Goal: Complete application form

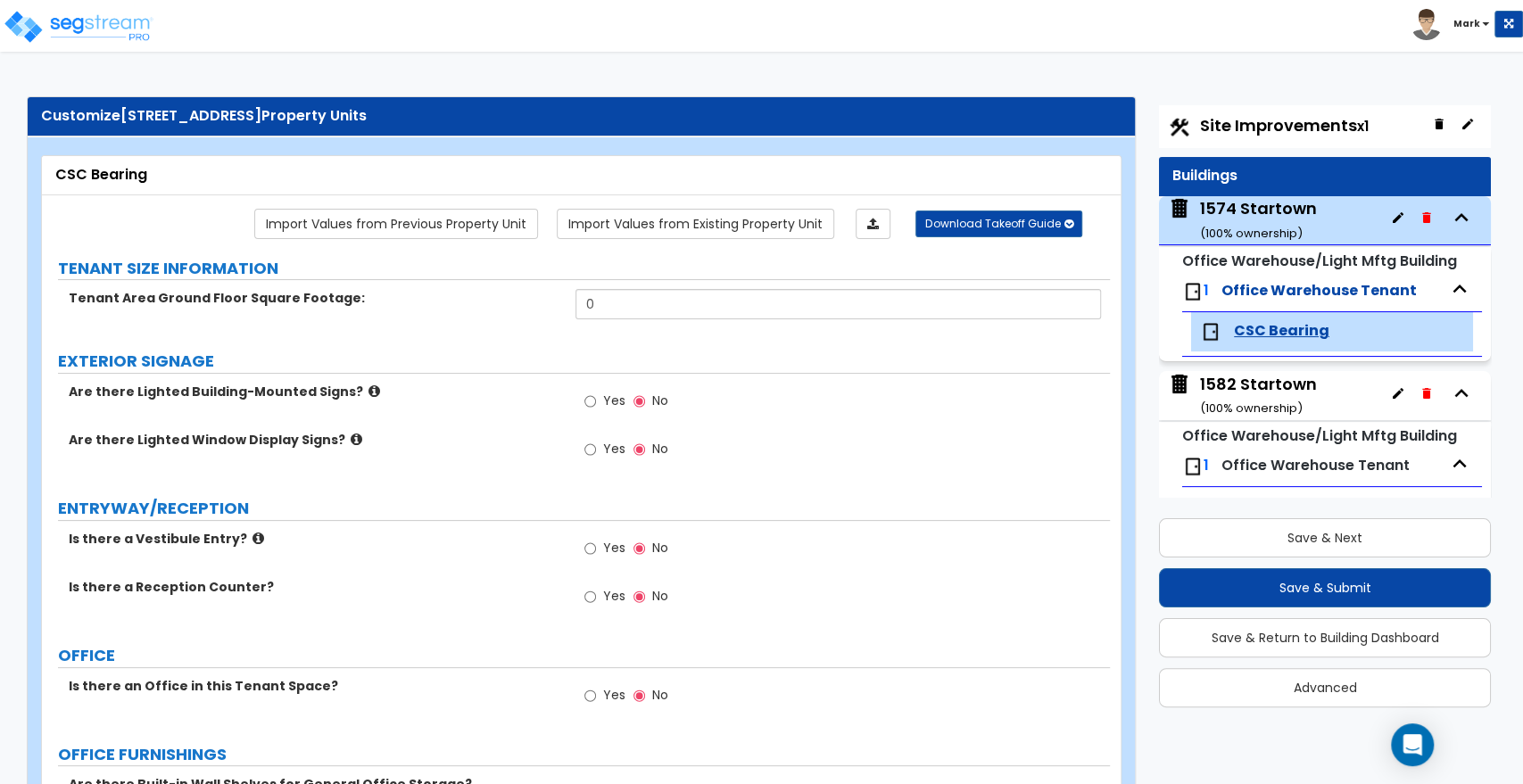
scroll to position [49, 0]
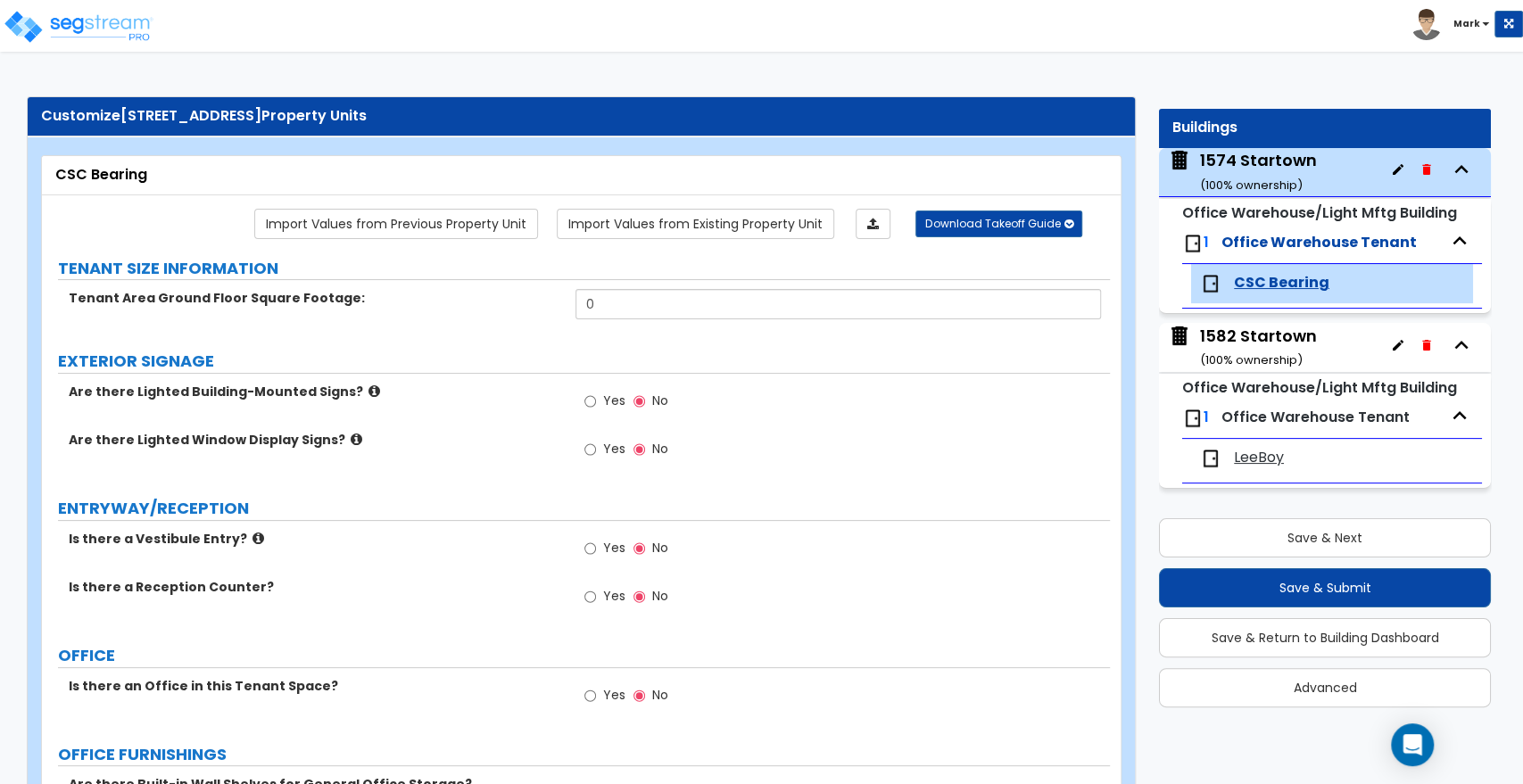
click at [1263, 332] on div "1582 Startown ( 100 % ownership)" at bounding box center [1259, 347] width 117 height 46
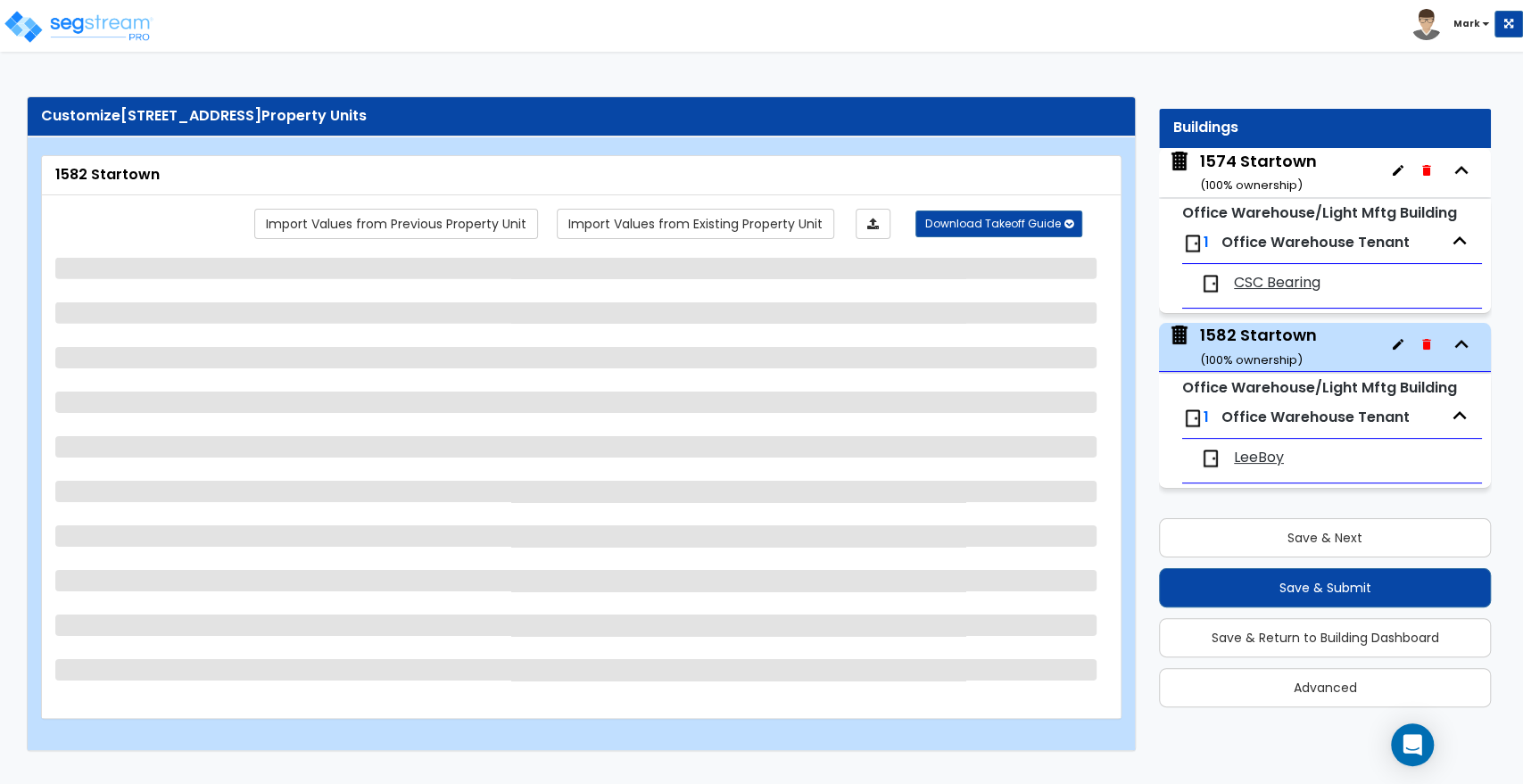
select select "1"
select select "3"
select select "1"
select select "3"
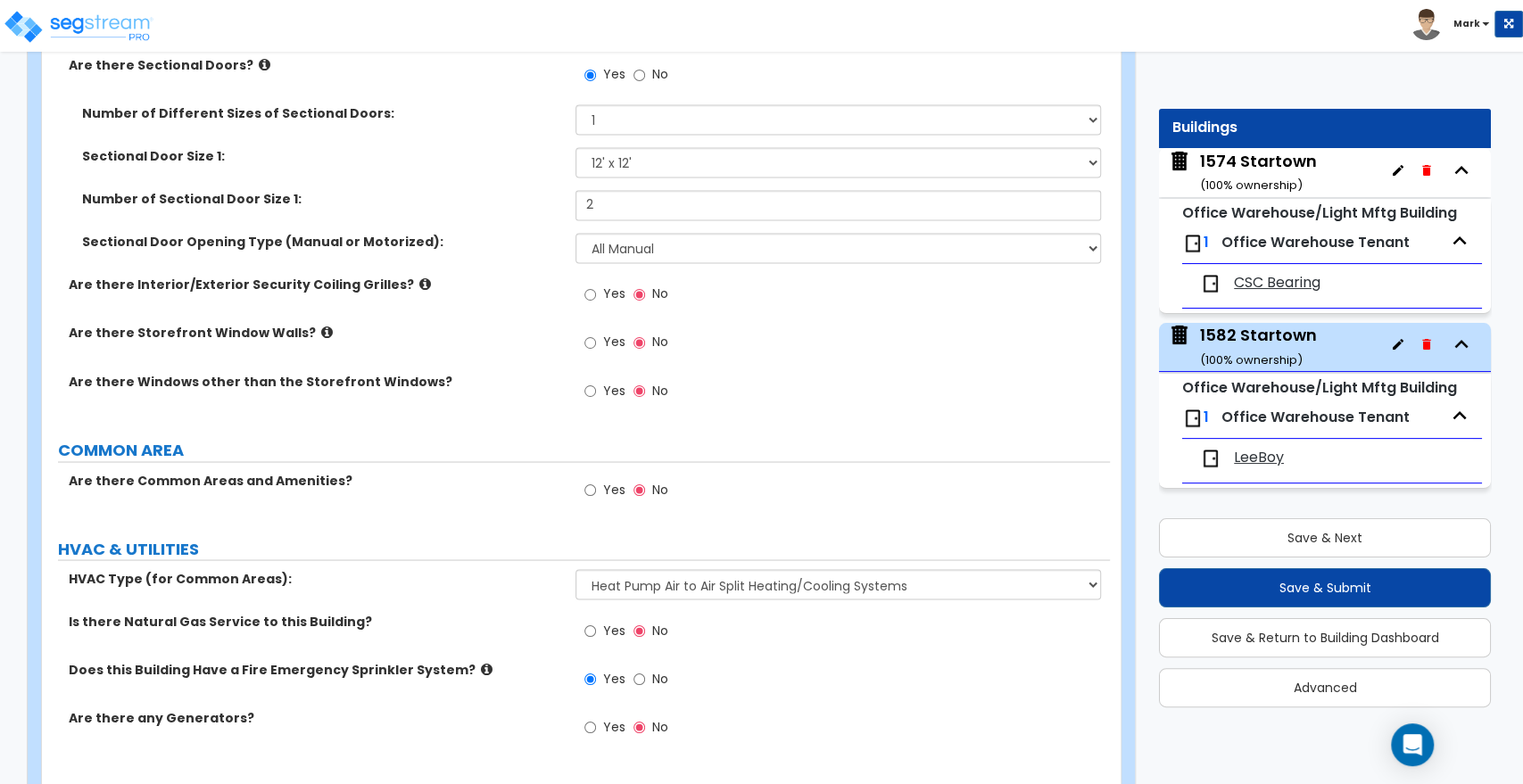
scroll to position [1964, 0]
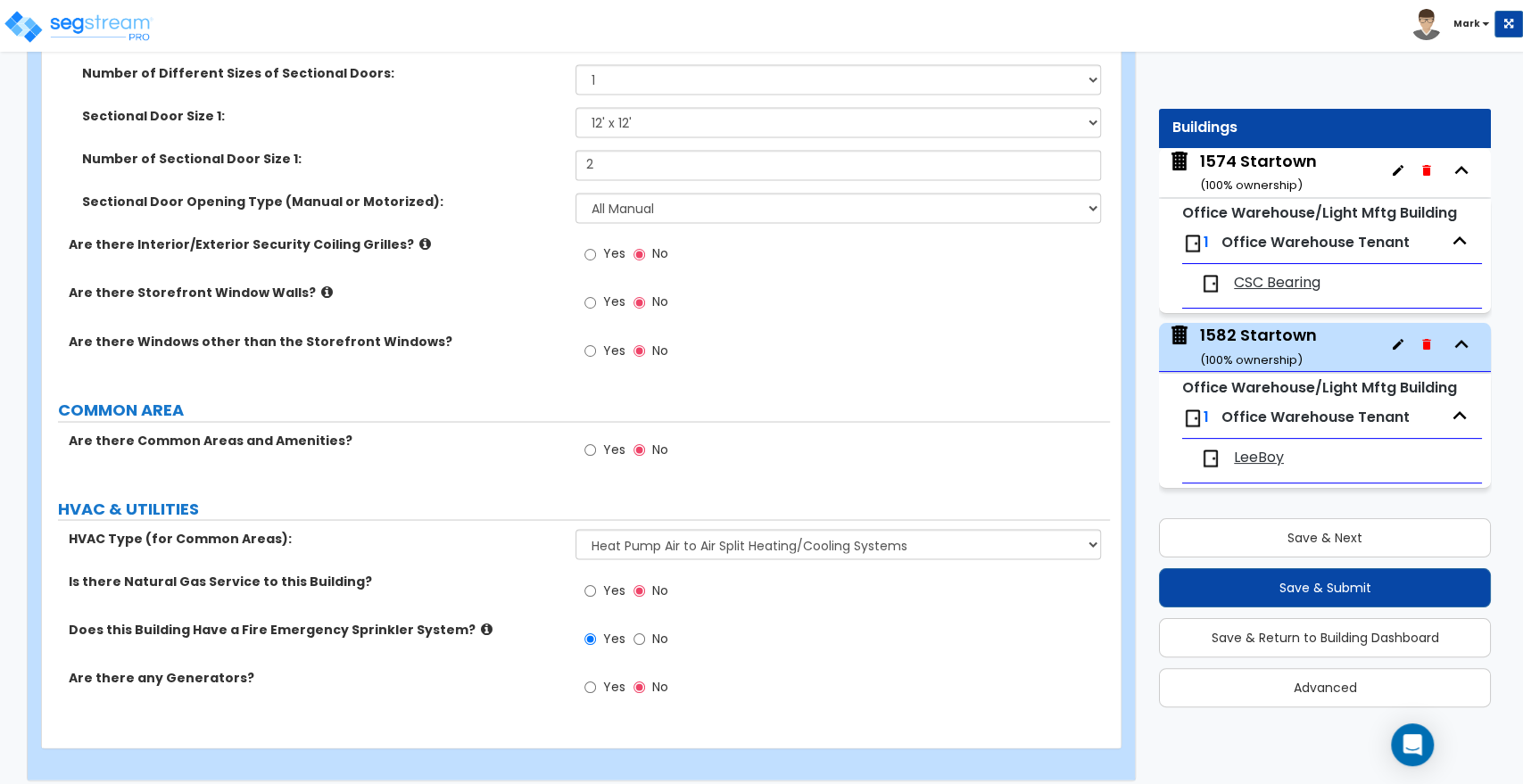
click at [178, 620] on label "Does this Building Have a Fire Emergency Sprinkler System?" at bounding box center [316, 629] width 493 height 18
click at [592, 440] on input "Yes" at bounding box center [590, 450] width 12 height 20
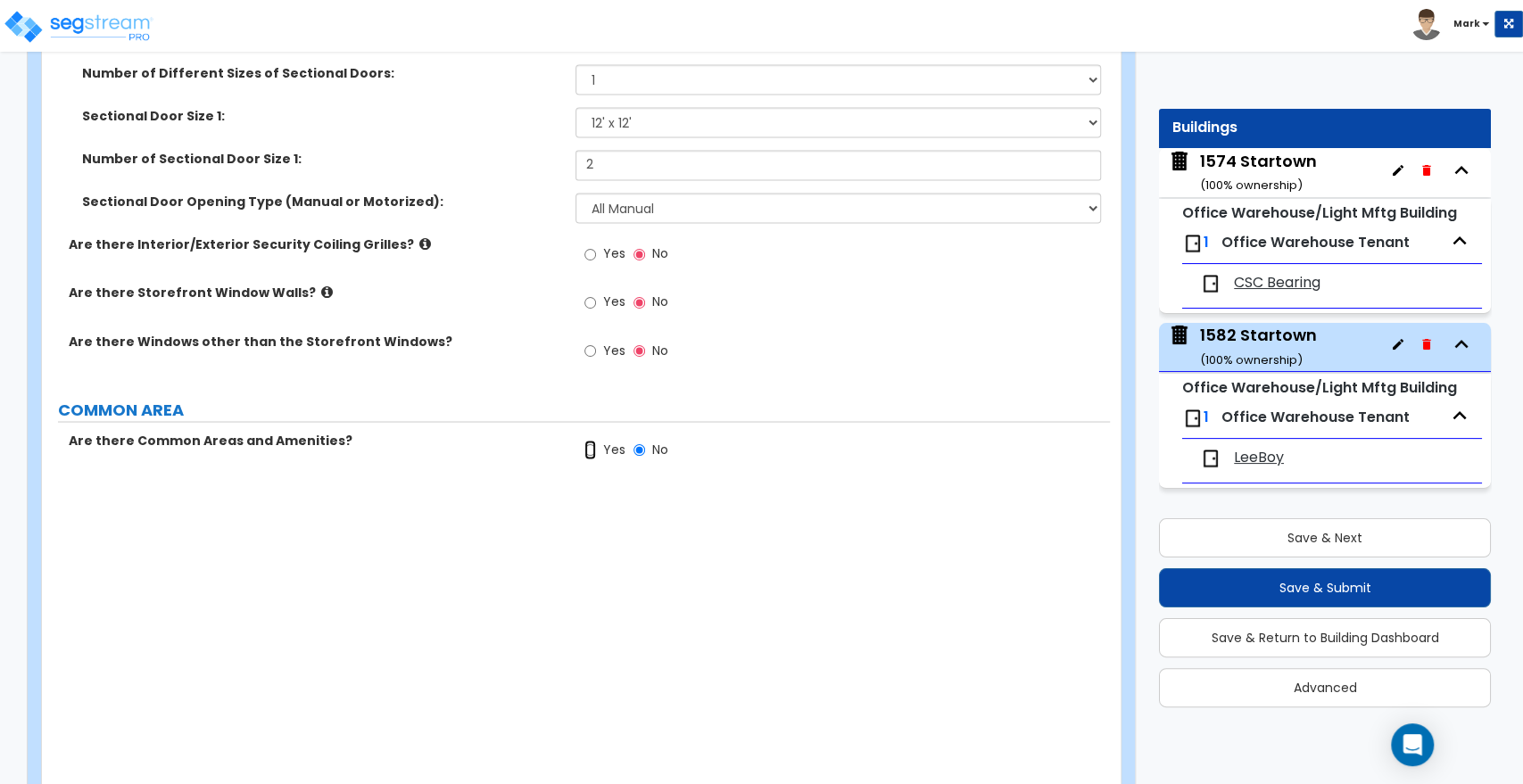
radio input "true"
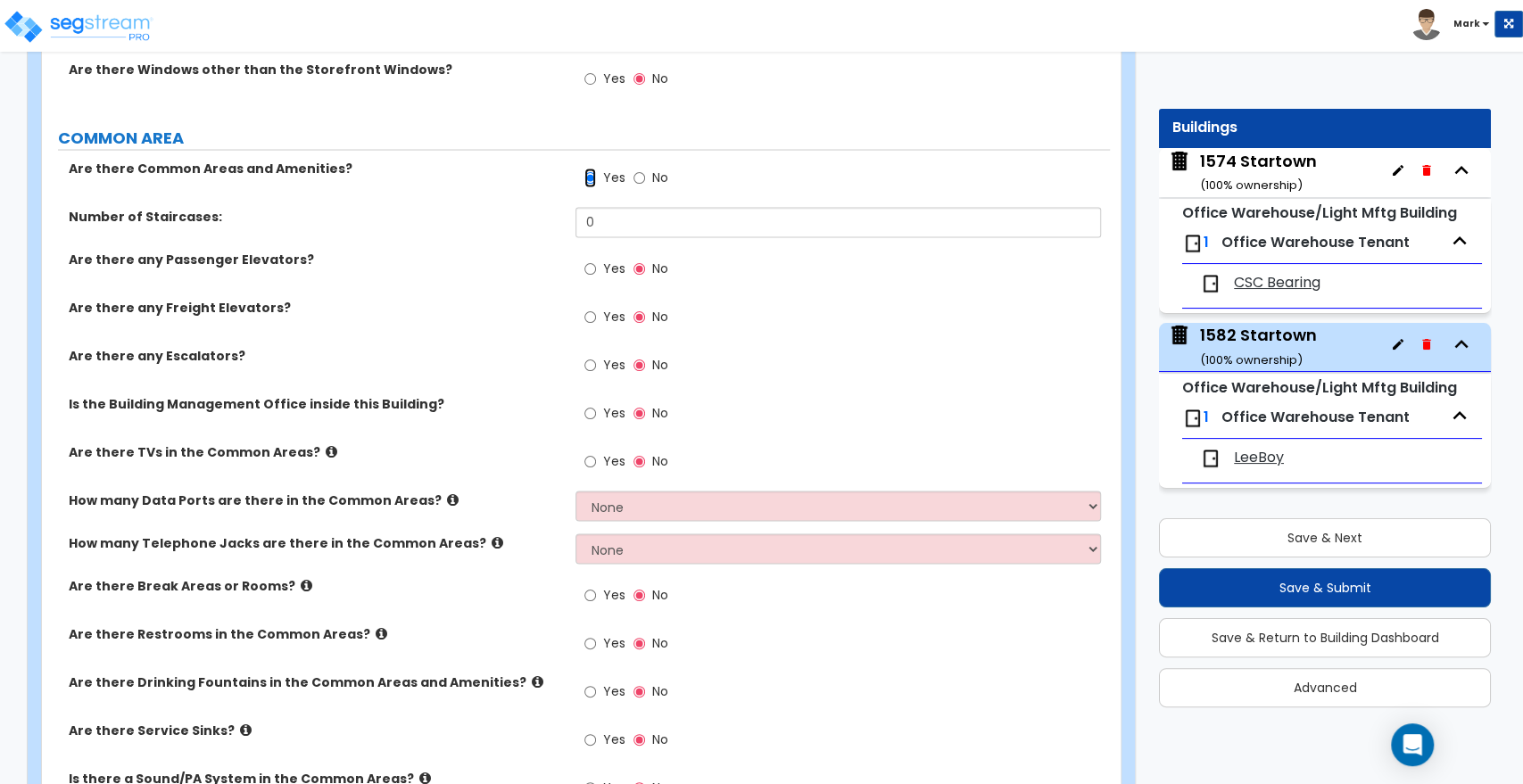
scroll to position [2460, 0]
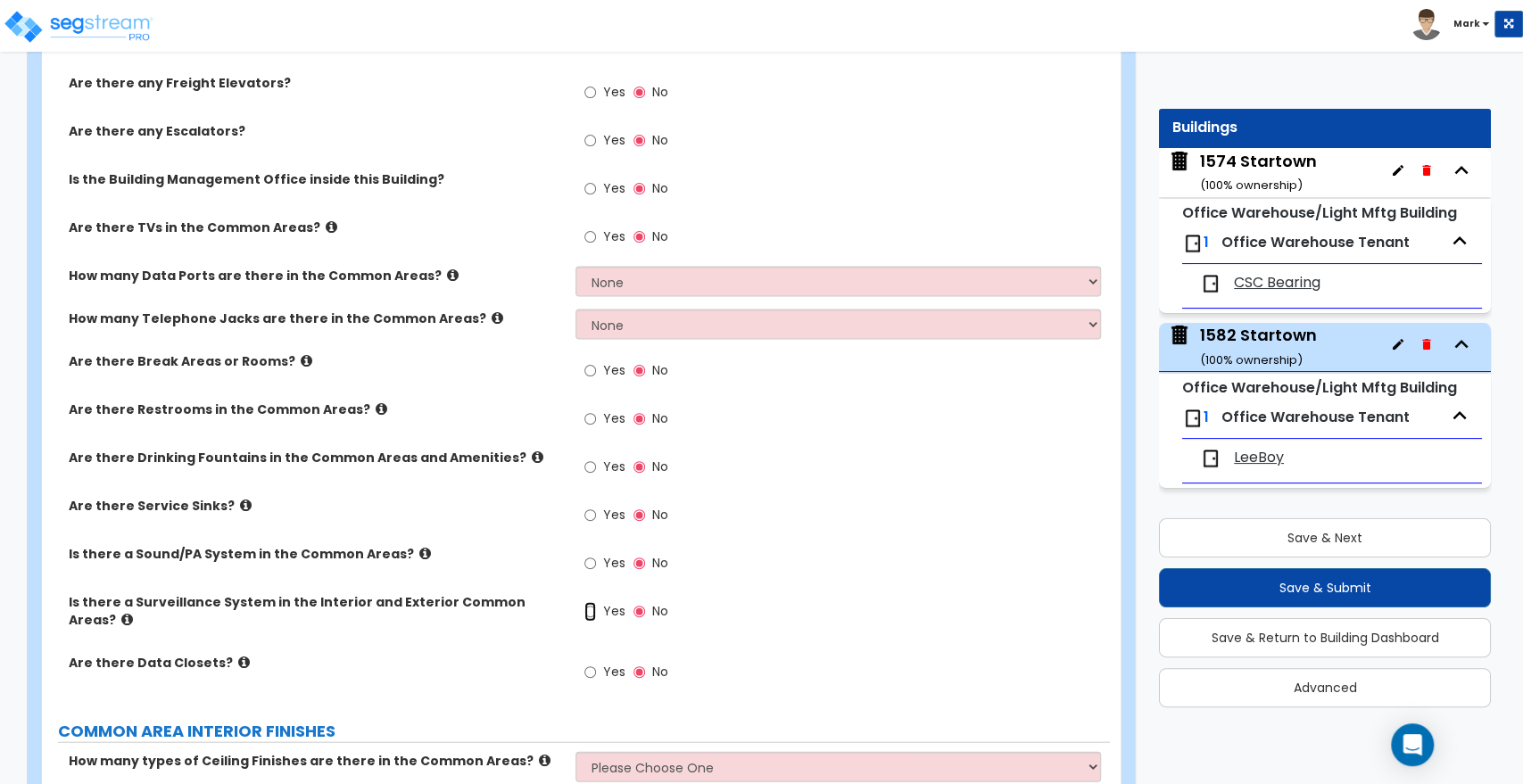
click at [591, 602] on input "Yes" at bounding box center [590, 612] width 12 height 20
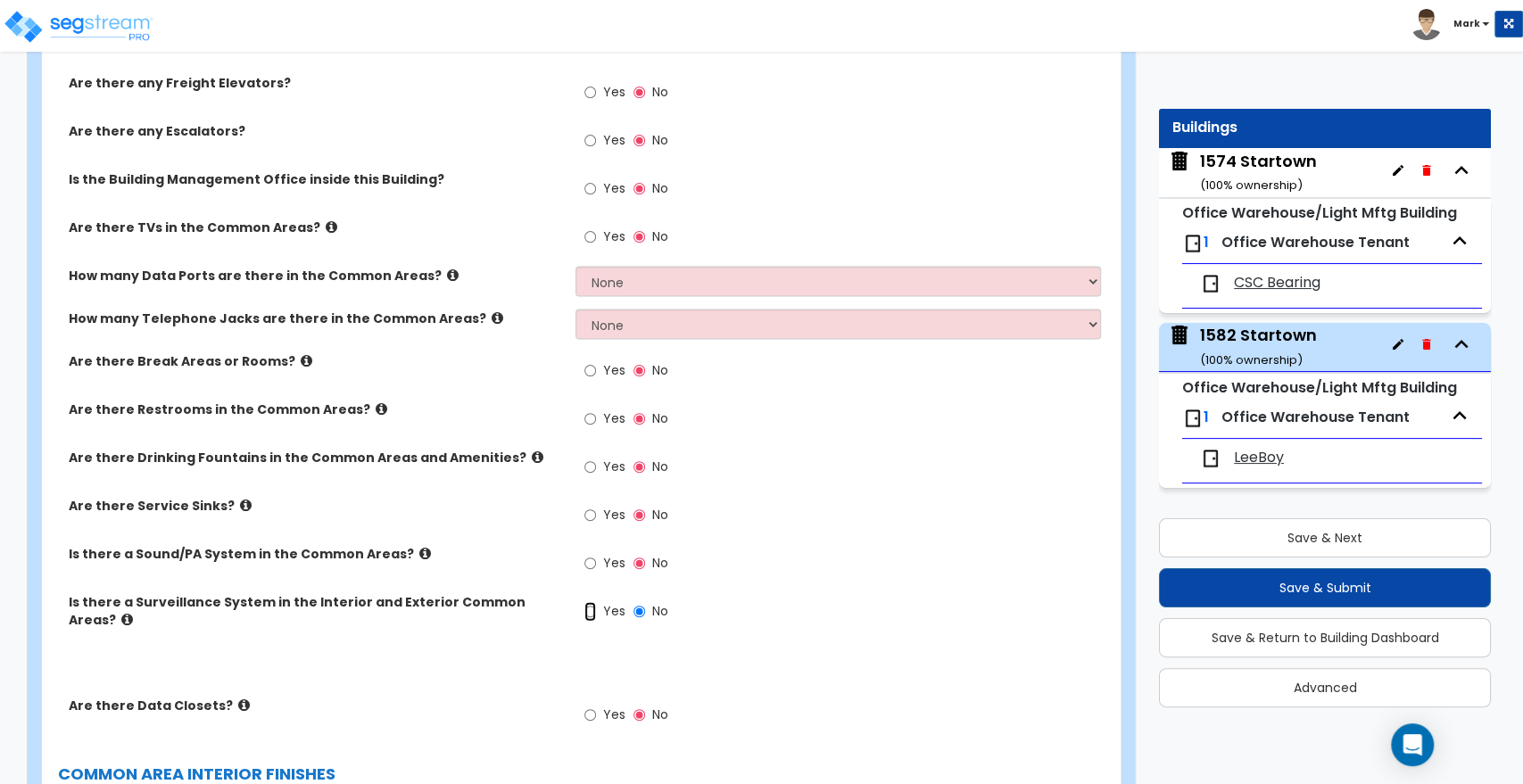
radio input "true"
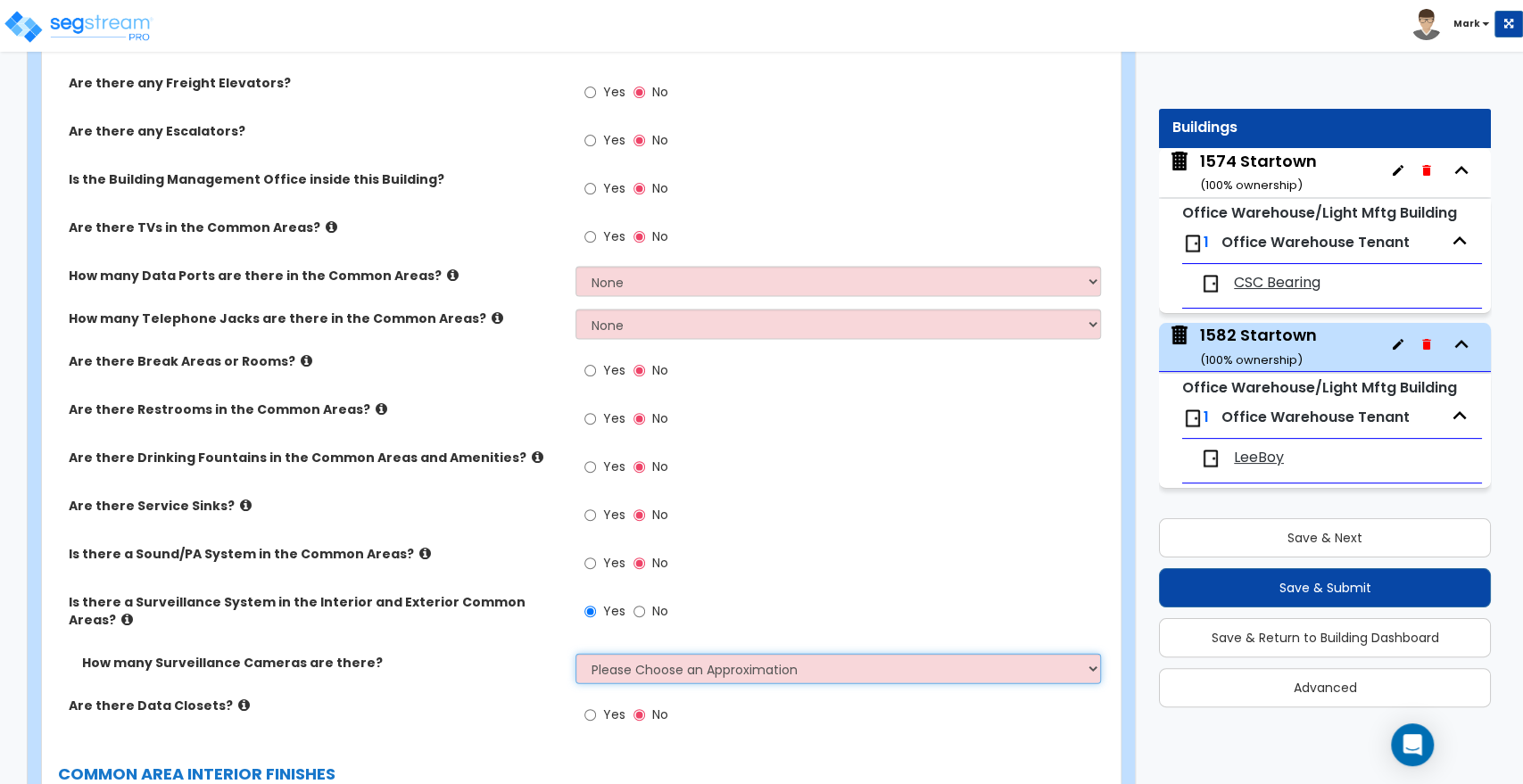
click at [666, 654] on select "Please Choose an Approximation Barely Noticed Any Noticed a Couple Frequently S…" at bounding box center [837, 669] width 524 height 30
select select "2"
click at [575, 654] on select "Please Choose an Approximation Barely Noticed Any Noticed a Couple Frequently S…" at bounding box center [837, 669] width 524 height 30
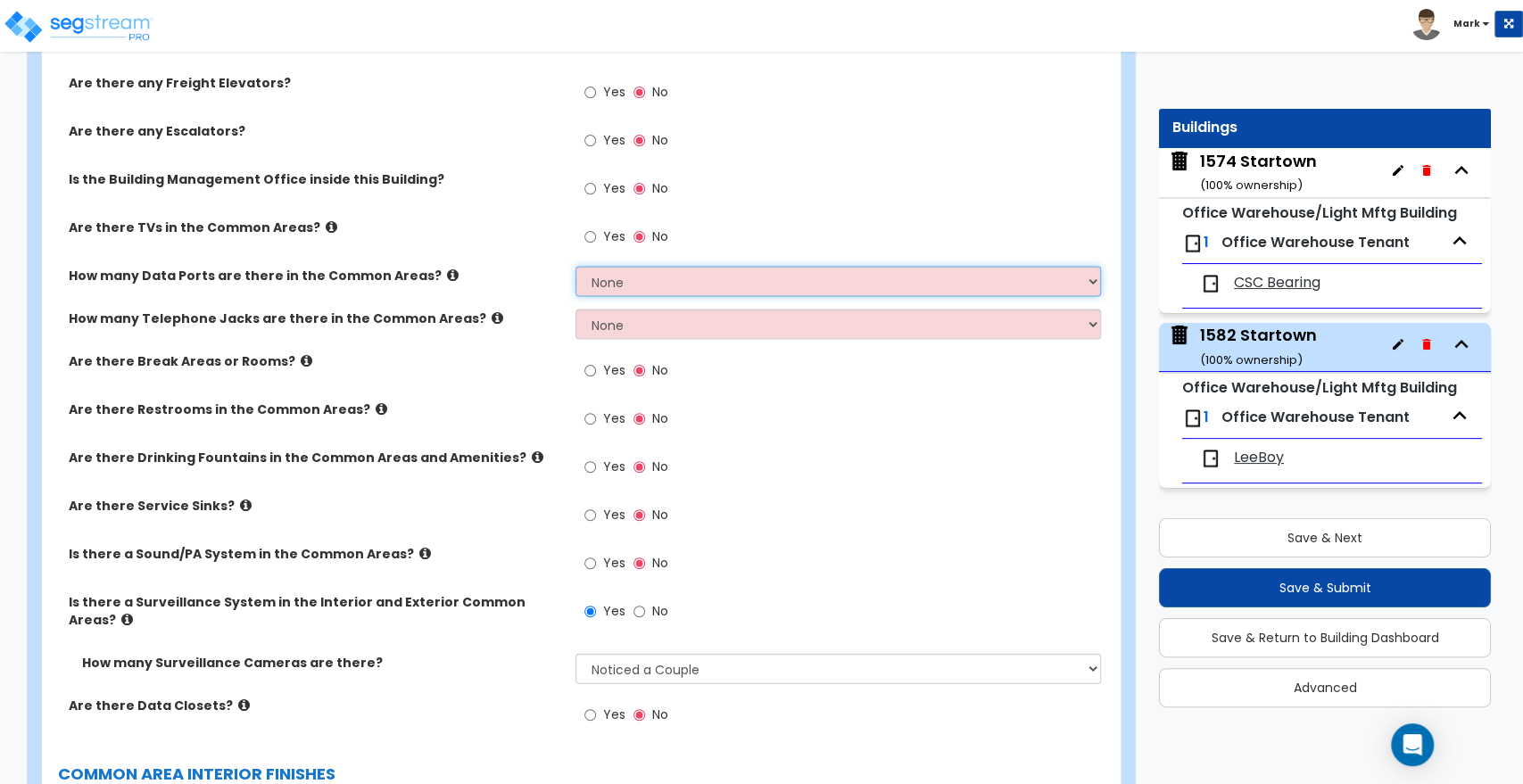
click at [645, 267] on select "None Please Estimate for Me I will specify the Quantity Exactly" at bounding box center [837, 282] width 524 height 30
select select "1"
click at [575, 267] on select "None Please Estimate for Me I will specify the Quantity Exactly" at bounding box center [837, 282] width 524 height 30
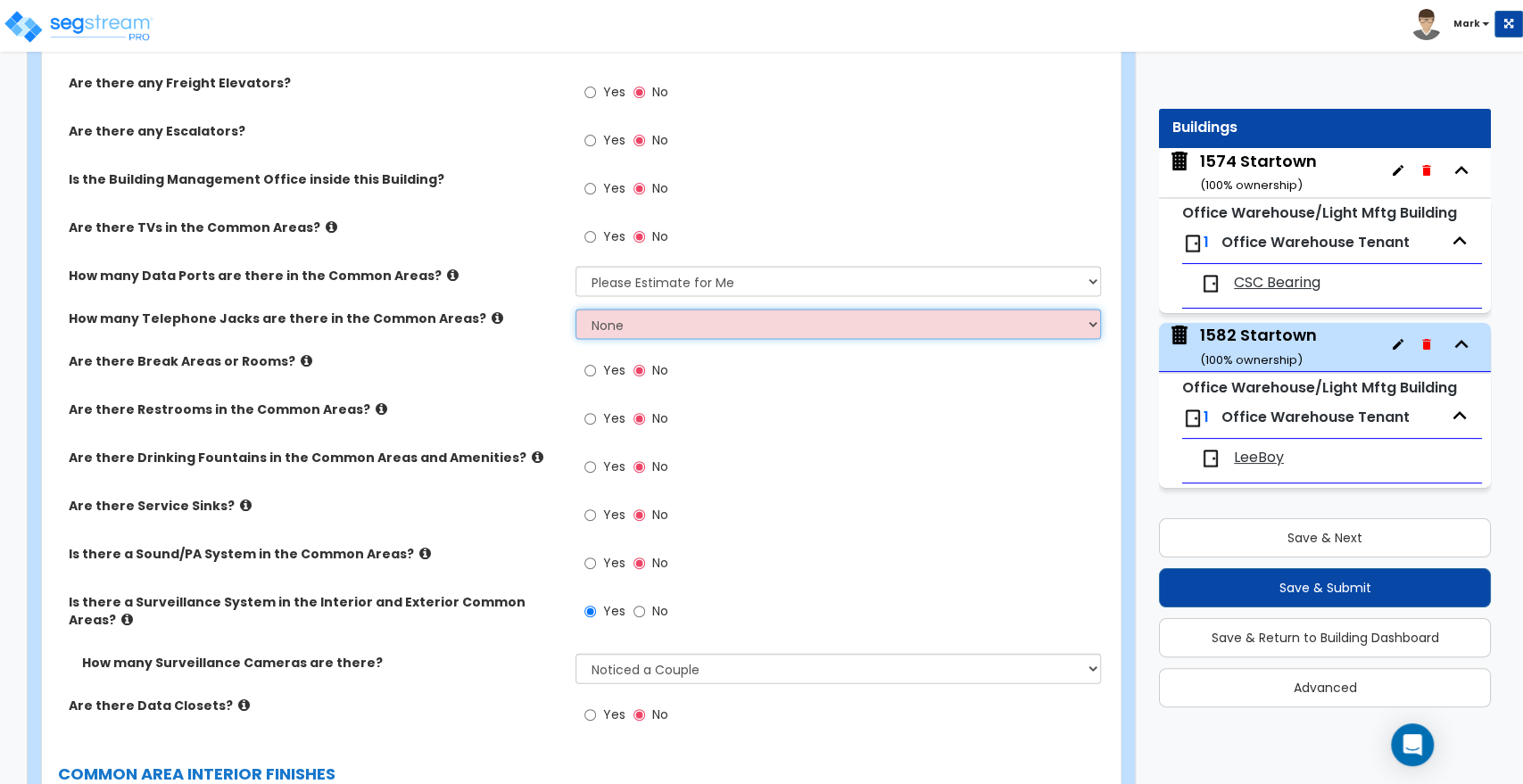
click at [650, 312] on select "None Please Estimate for Me I will specify the Quantity Exactly" at bounding box center [837, 324] width 524 height 30
select select "1"
click at [575, 309] on select "None Please Estimate for Me I will specify the Quantity Exactly" at bounding box center [837, 324] width 524 height 30
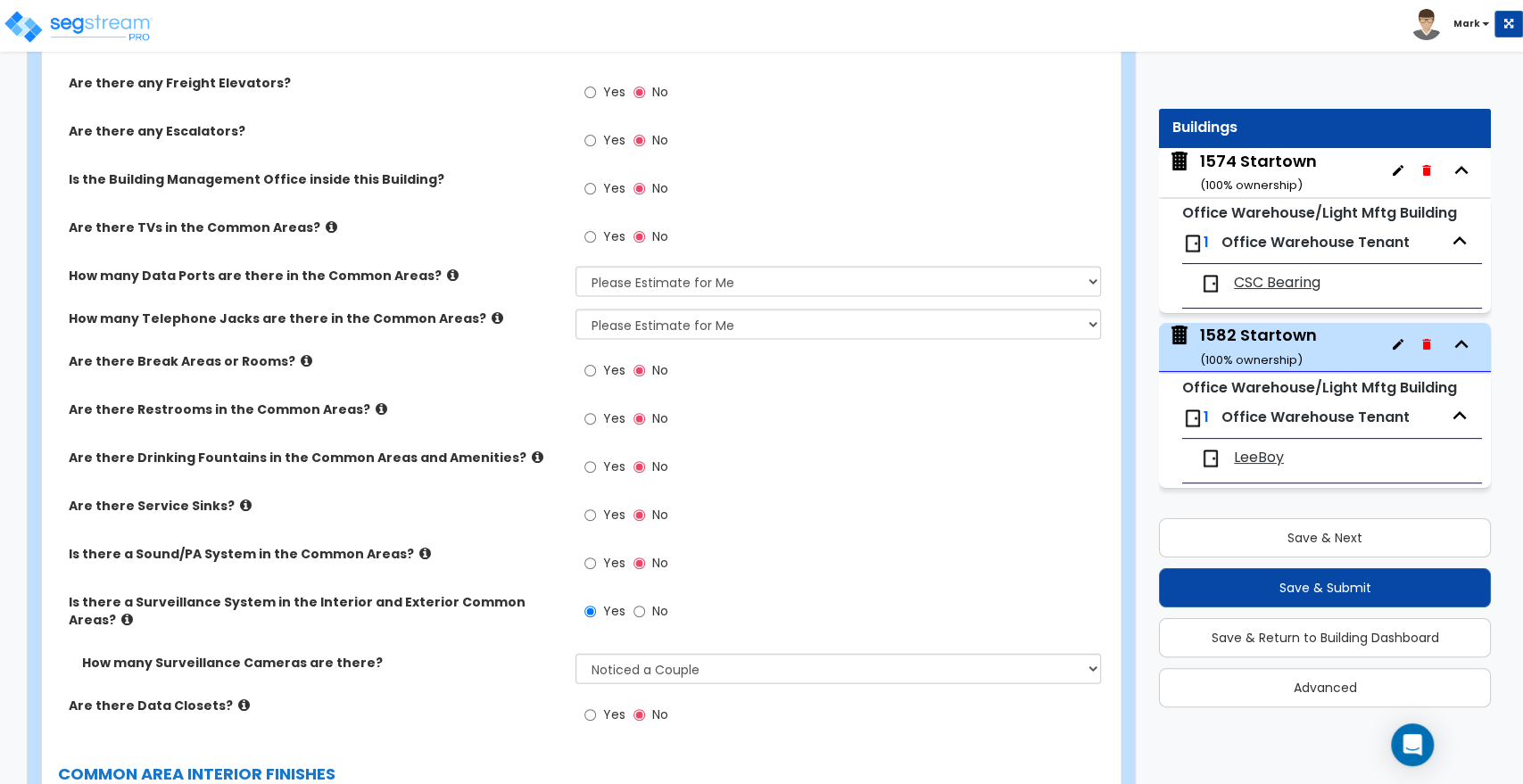
click at [1263, 461] on span "LeeBoy" at bounding box center [1259, 458] width 50 height 21
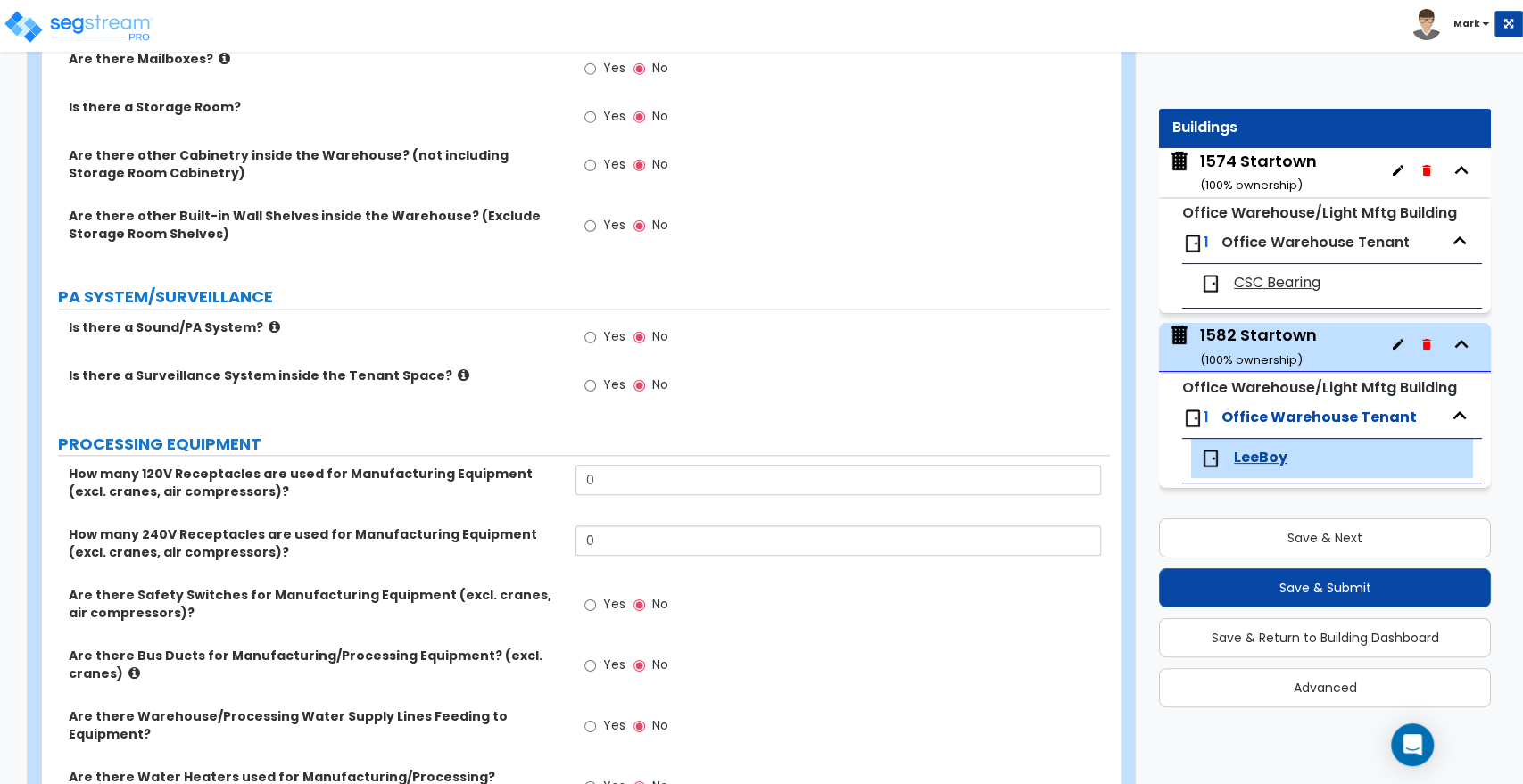
scroll to position [1090, 0]
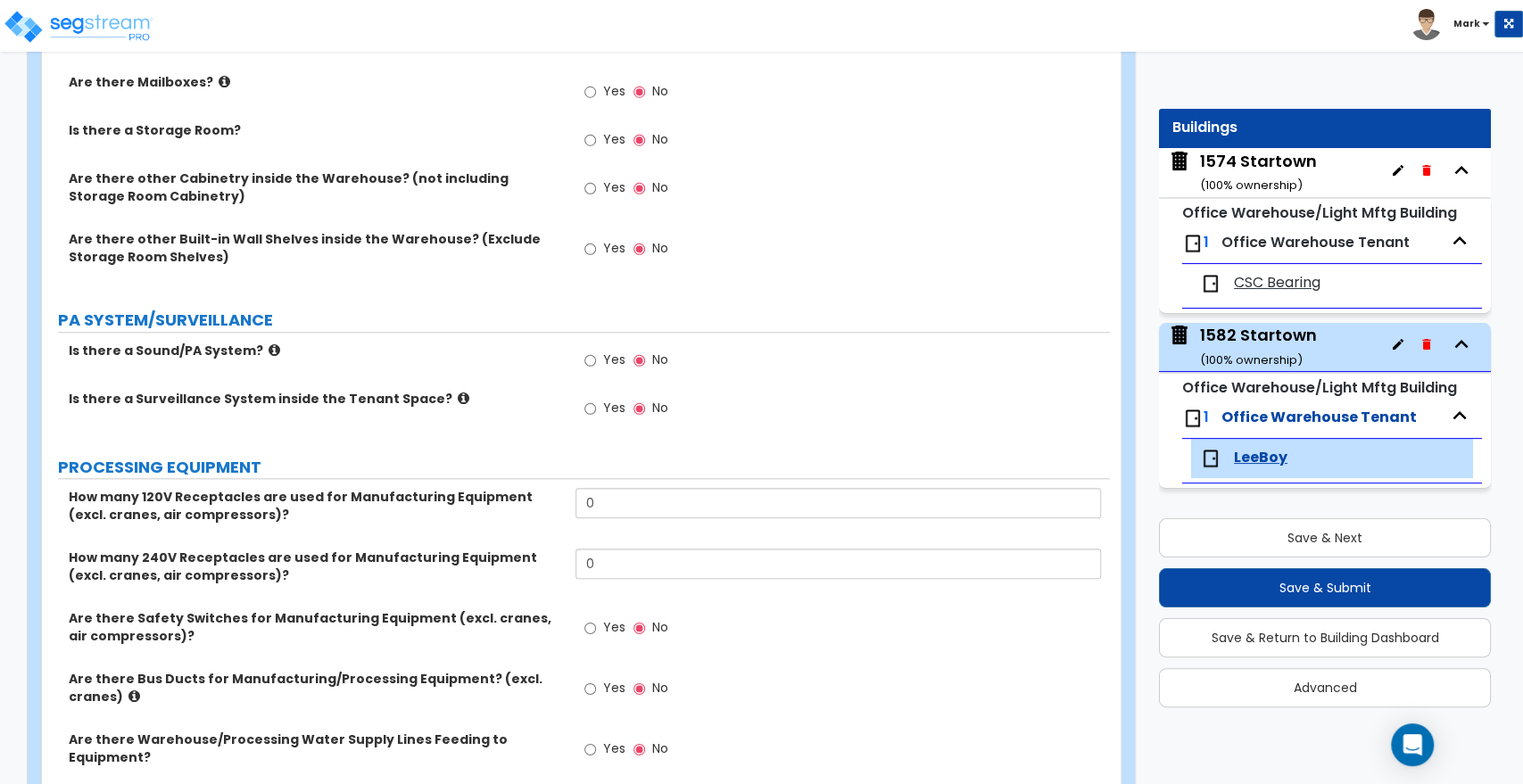
click at [1255, 336] on div "1582 Startown ( 100 % ownership)" at bounding box center [1259, 346] width 117 height 46
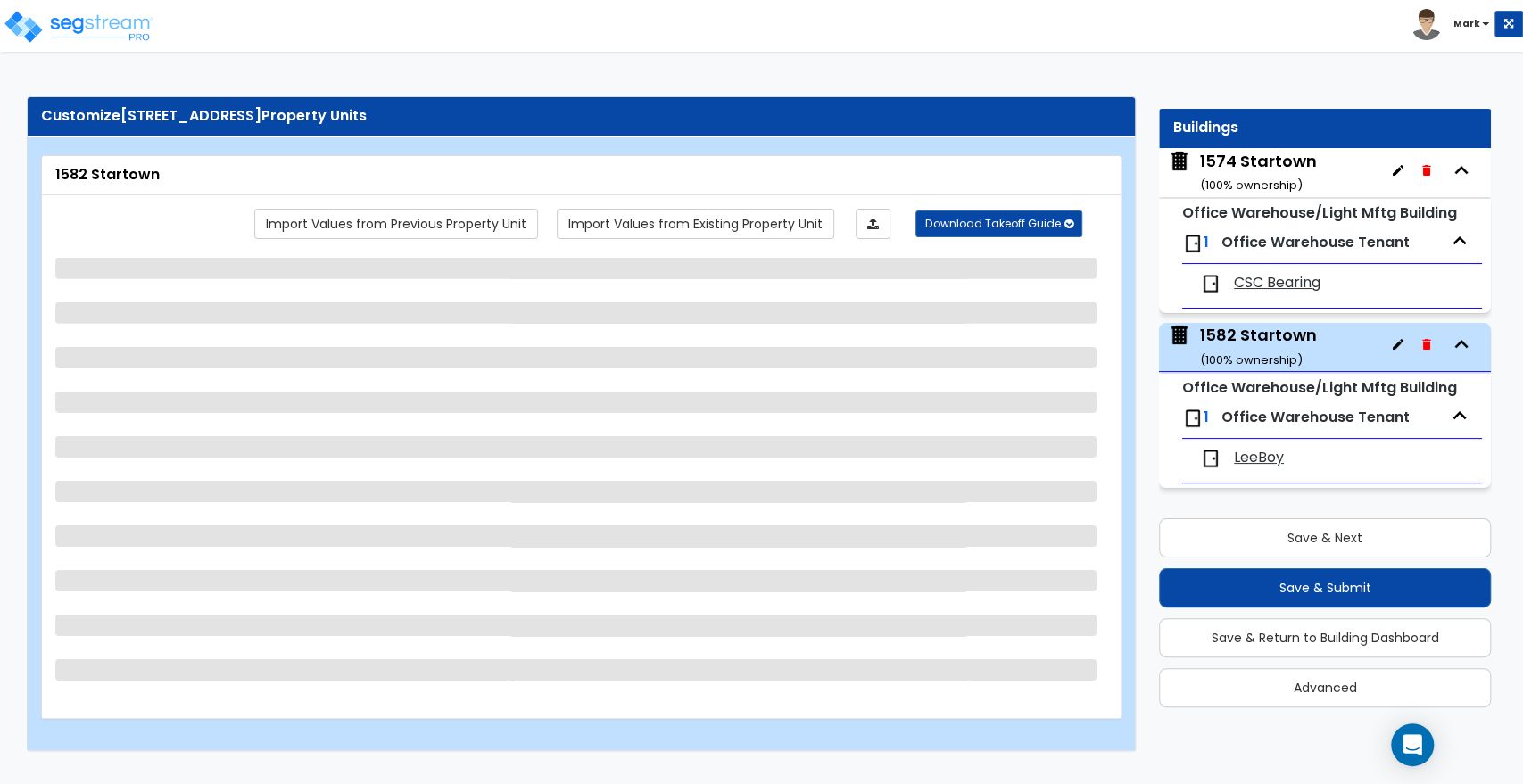
select select "1"
select select "3"
select select "1"
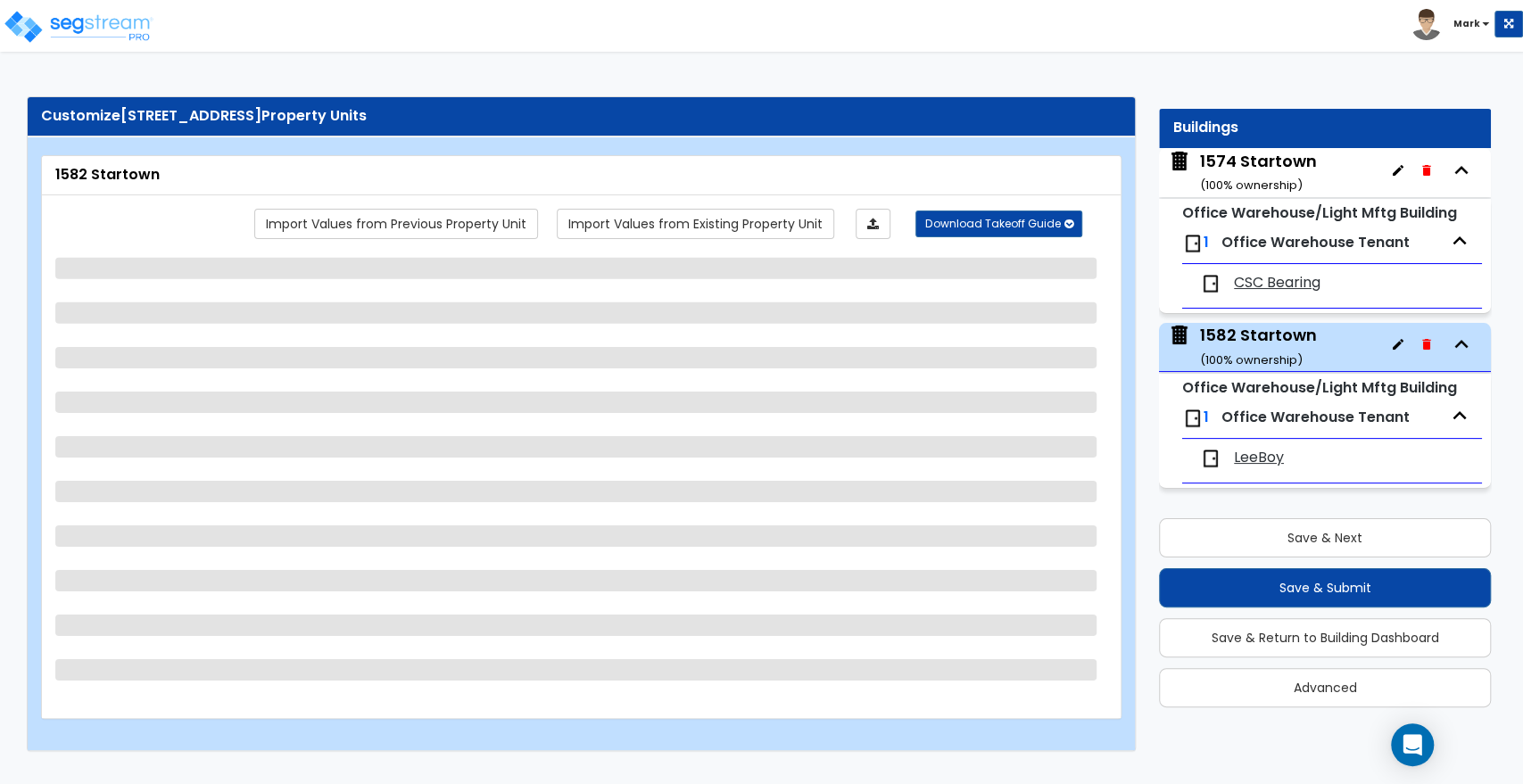
select select "1"
select select "2"
select select "3"
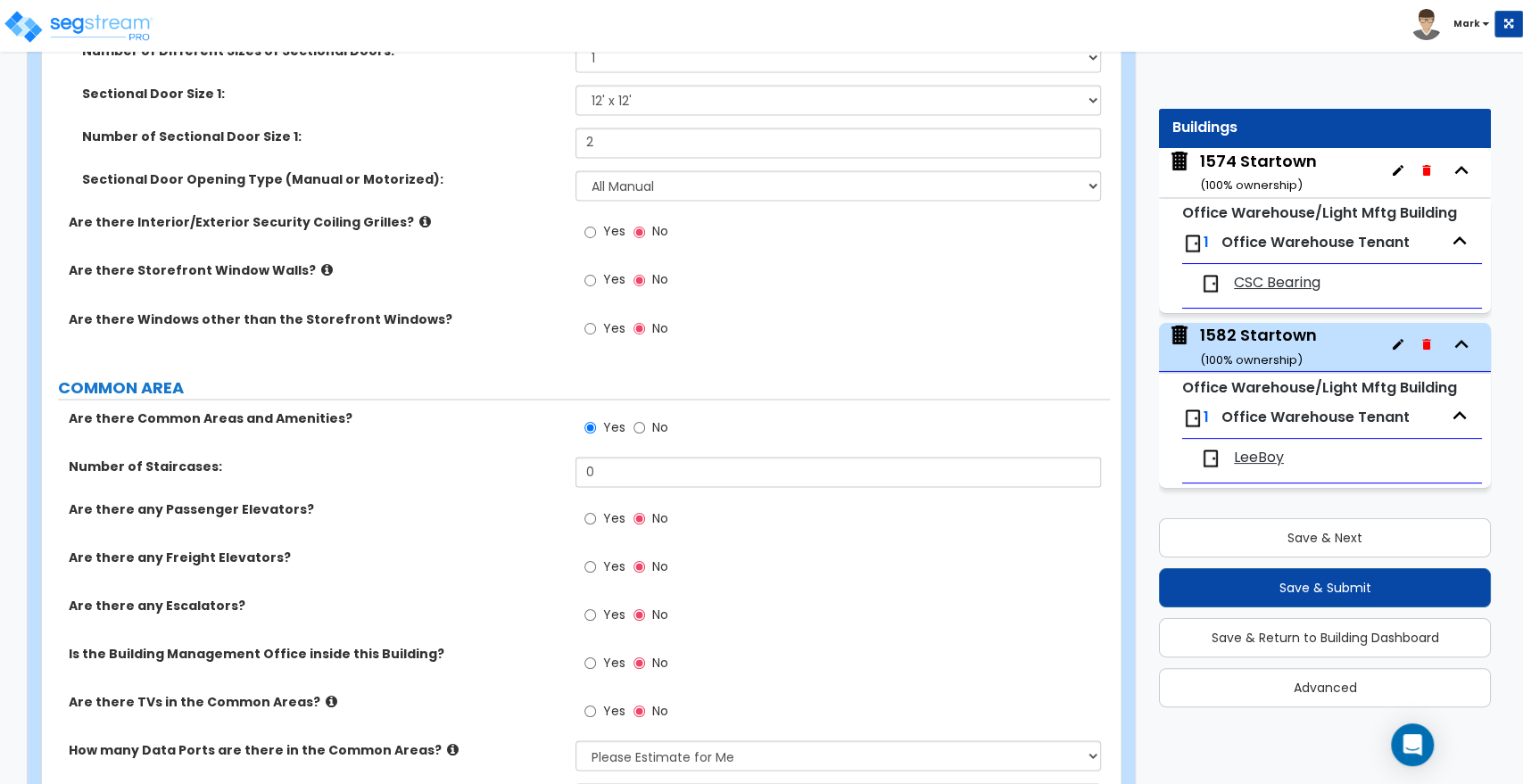
scroll to position [1982, 0]
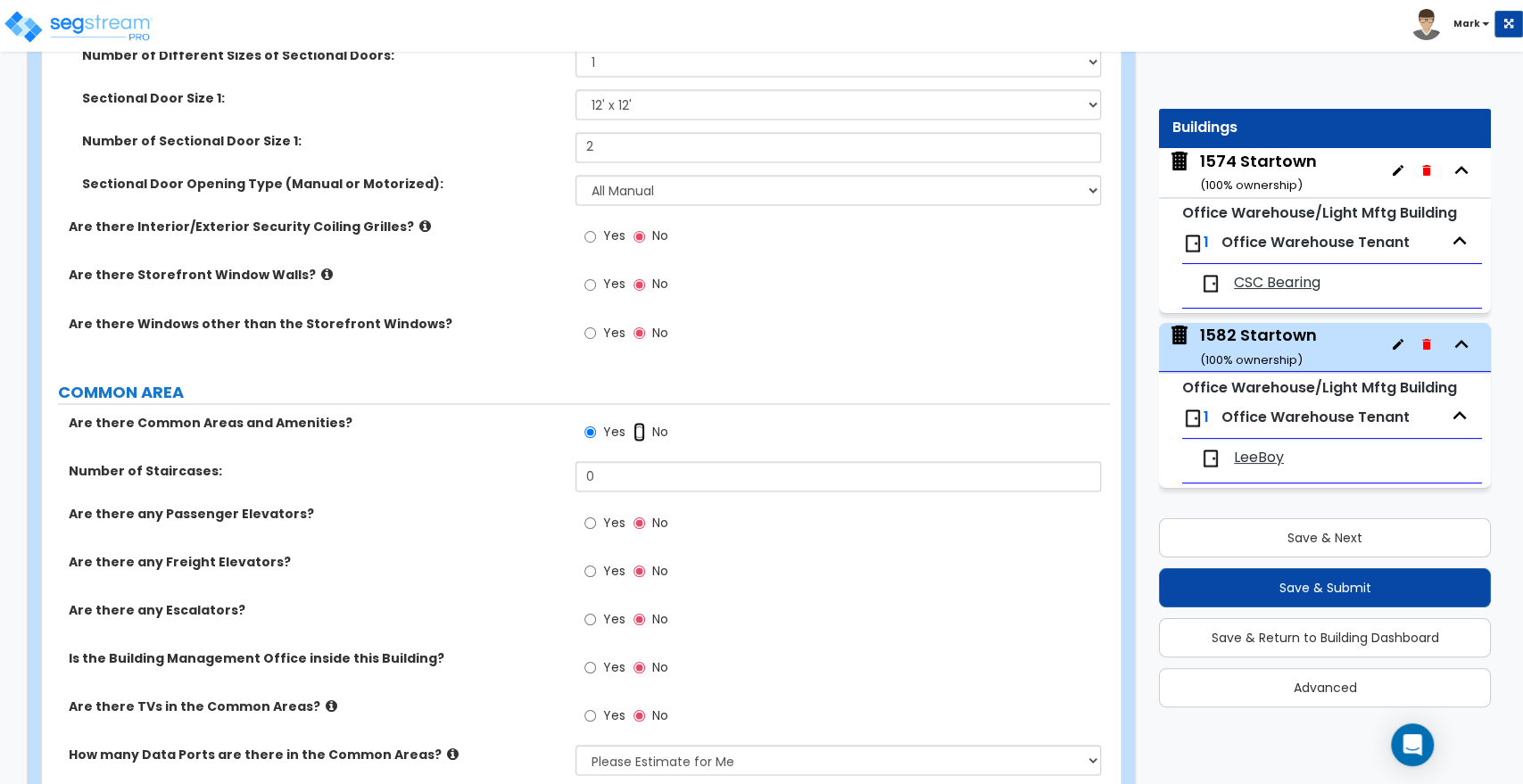
click at [642, 422] on input "No" at bounding box center [639, 432] width 12 height 20
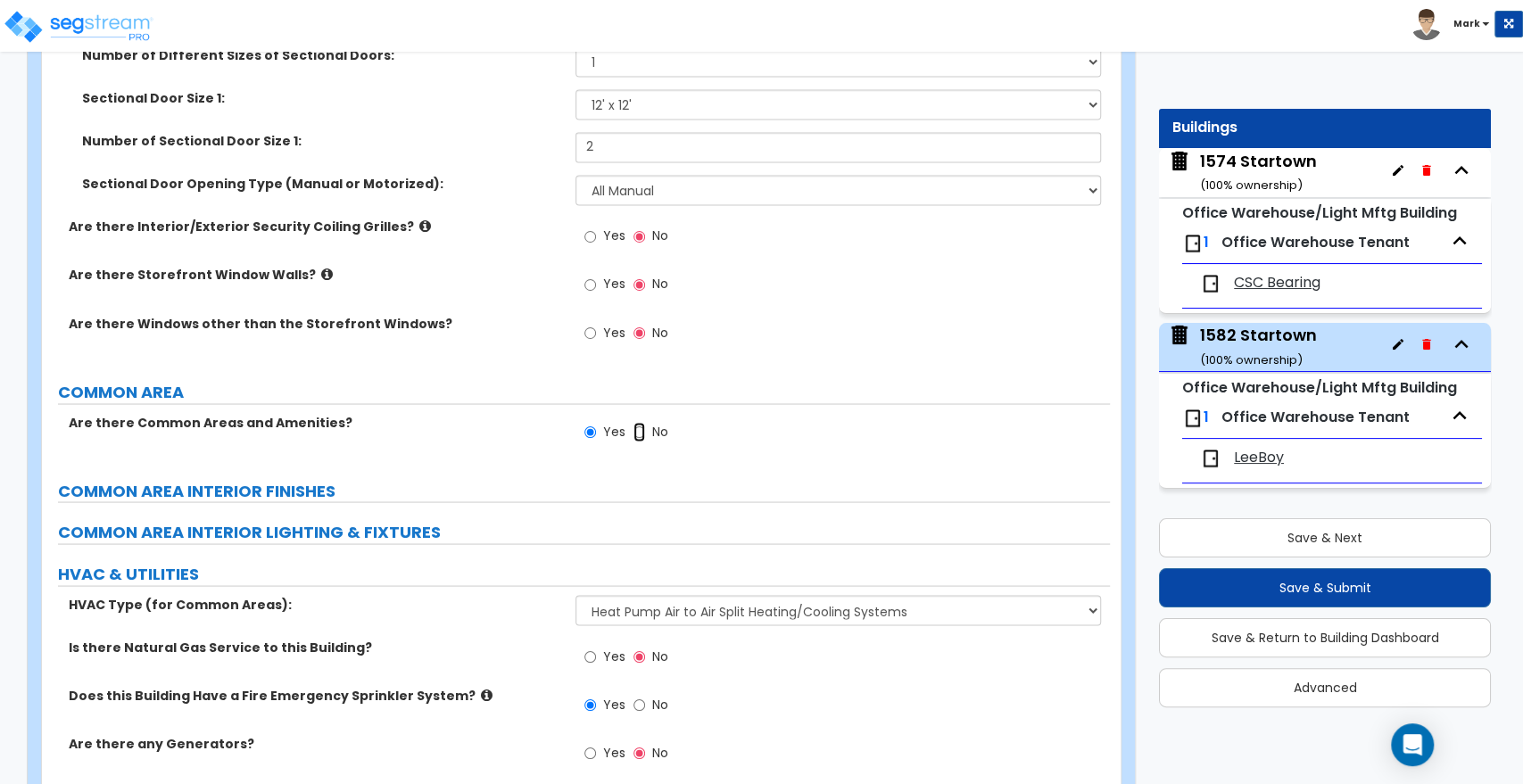
radio input "false"
radio input "true"
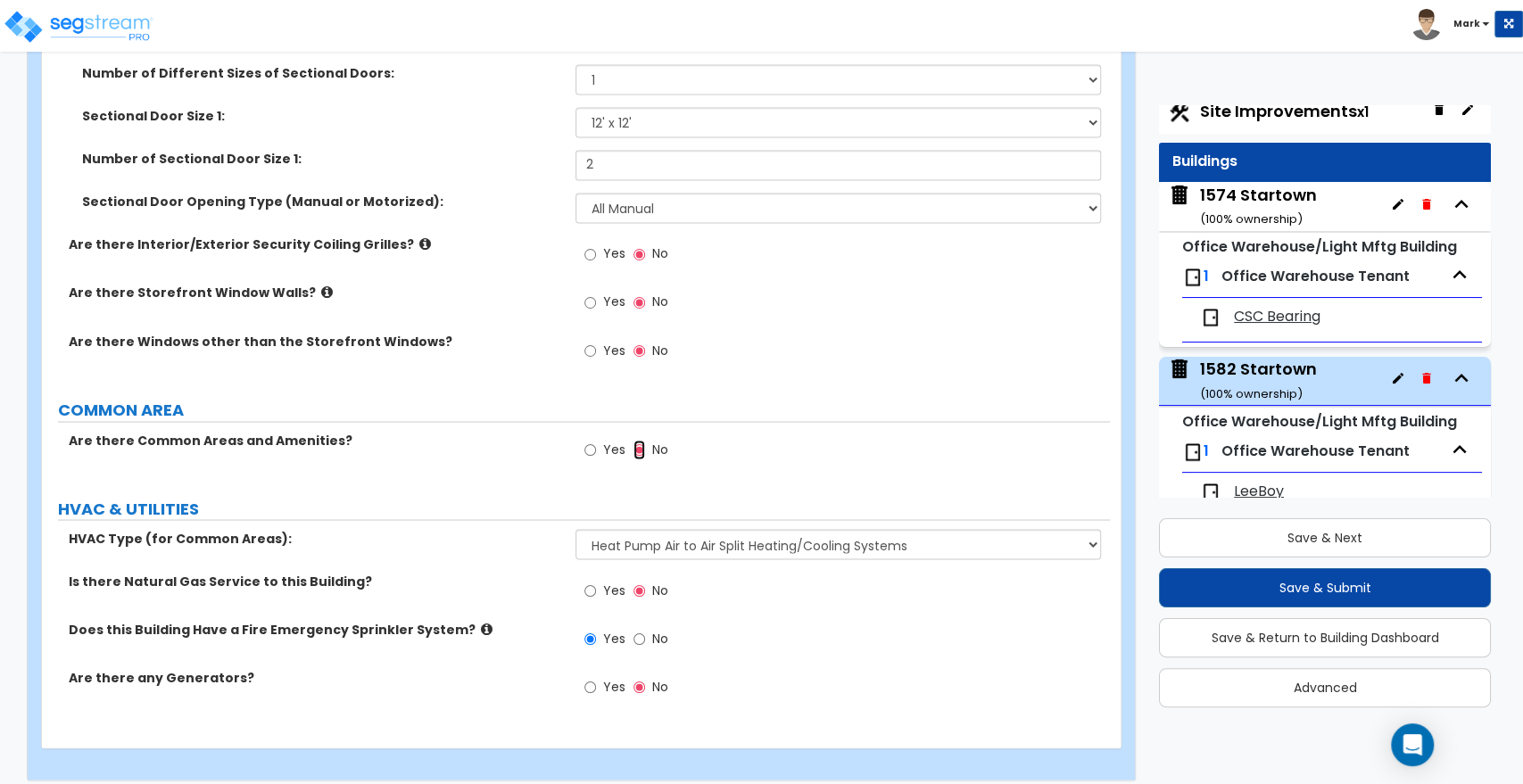
scroll to position [0, 0]
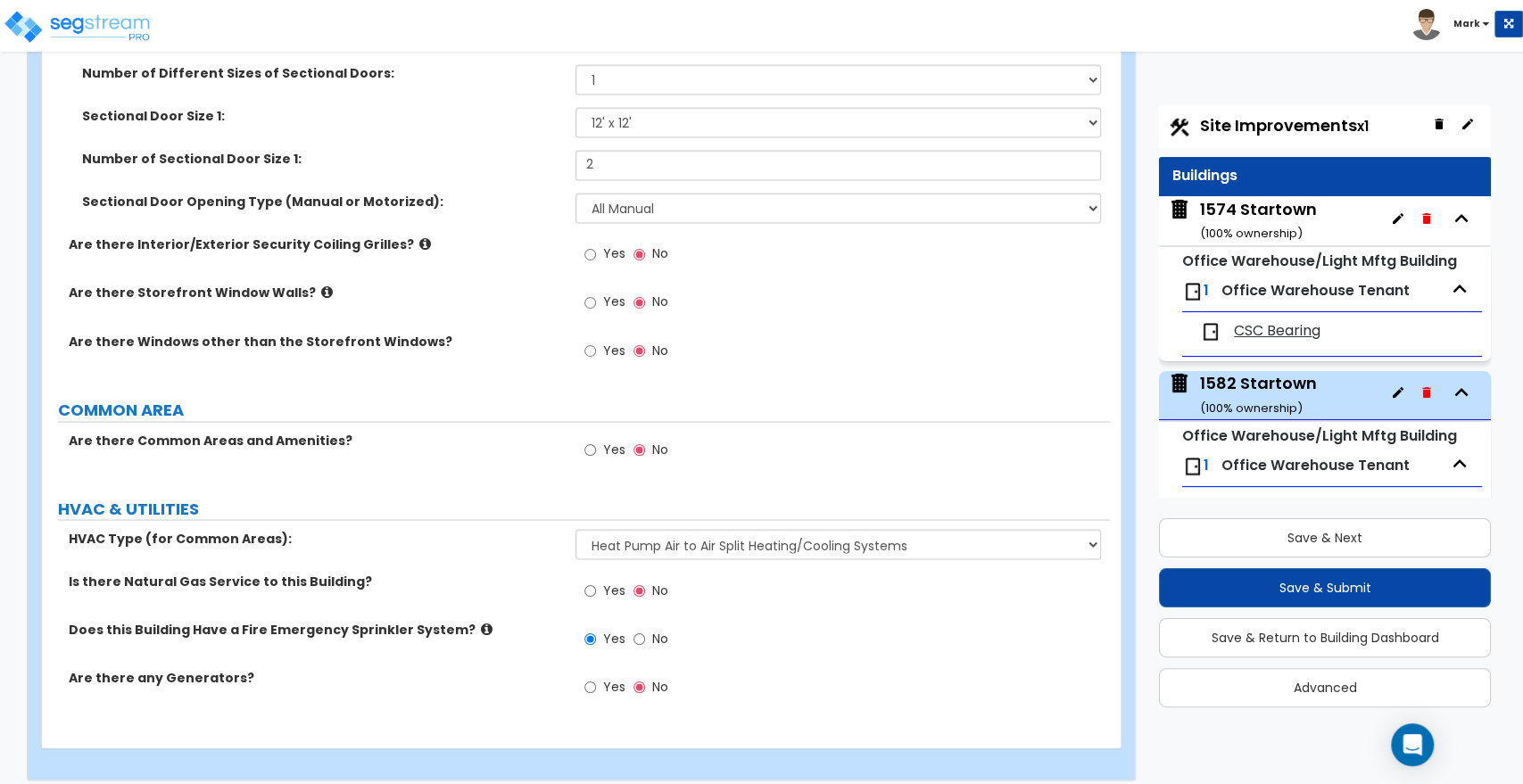
click at [1277, 334] on span "CSC Bearing" at bounding box center [1277, 331] width 87 height 21
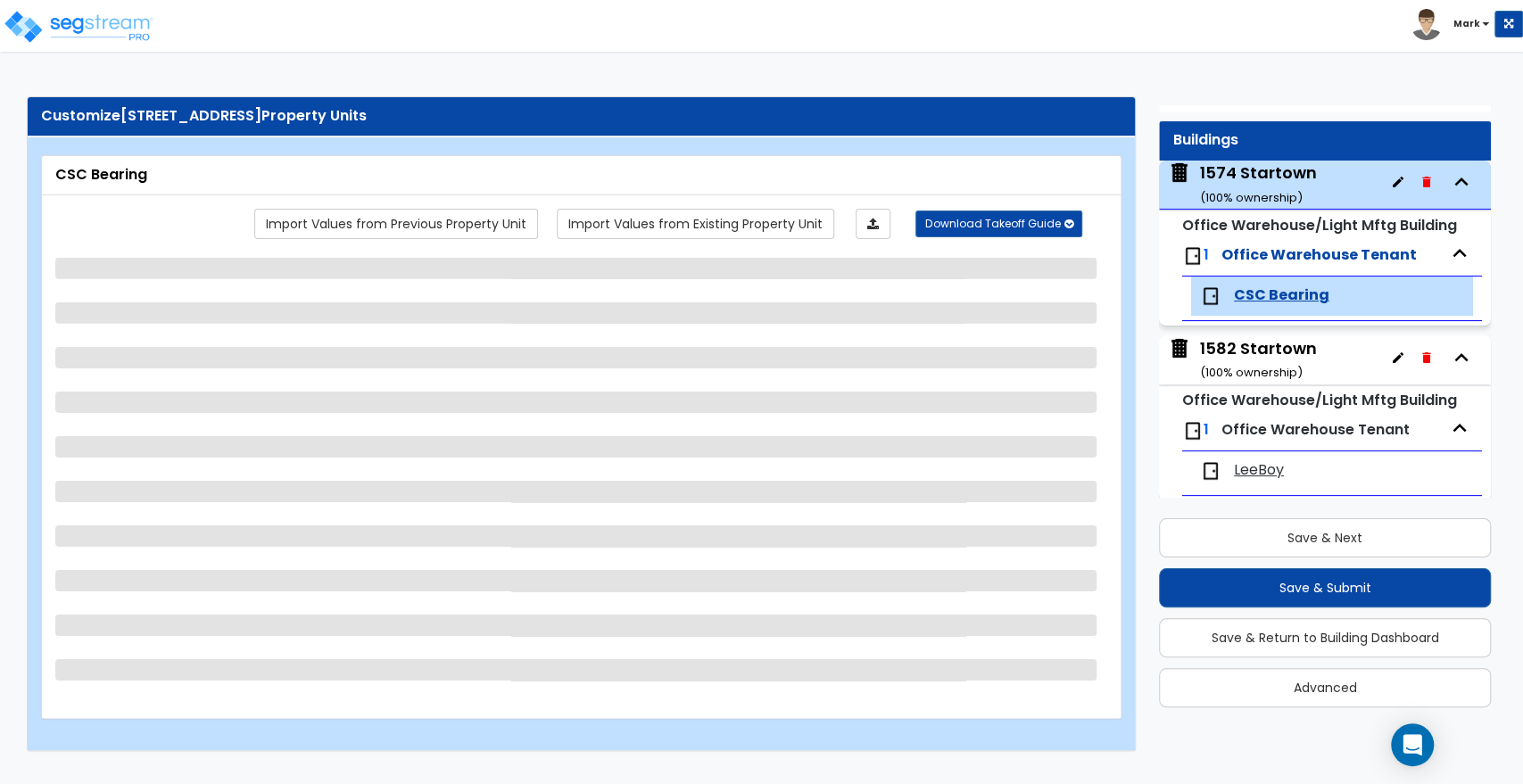
scroll to position [49, 0]
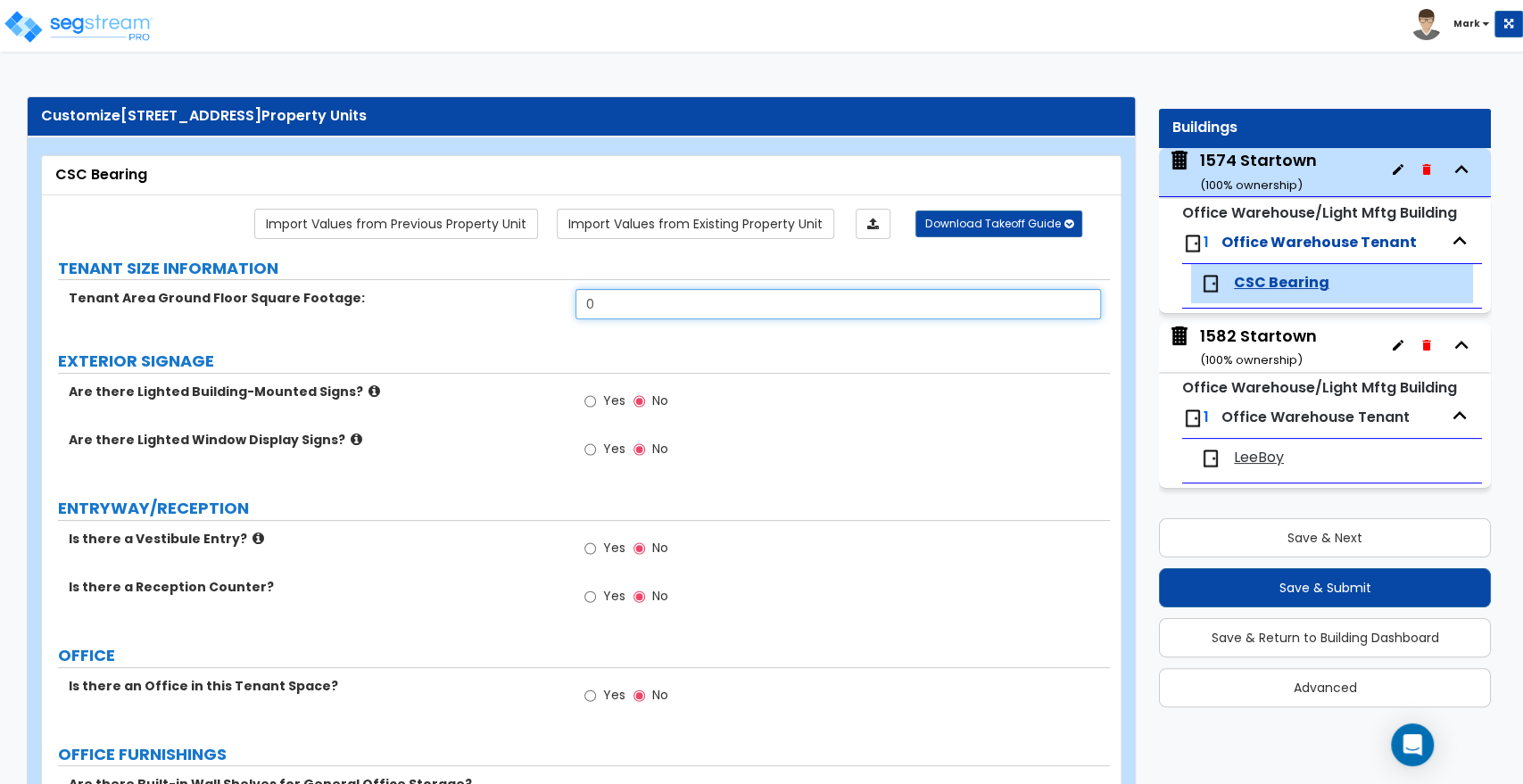
drag, startPoint x: 638, startPoint y: 305, endPoint x: 509, endPoint y: 301, distance: 129.1
click at [509, 301] on div "Tenant Area Ground Floor Square Footage: 0" at bounding box center [575, 310] width 1068 height 43
click at [1270, 158] on div "1574 Startown ( 100 % ownership)" at bounding box center [1259, 171] width 117 height 46
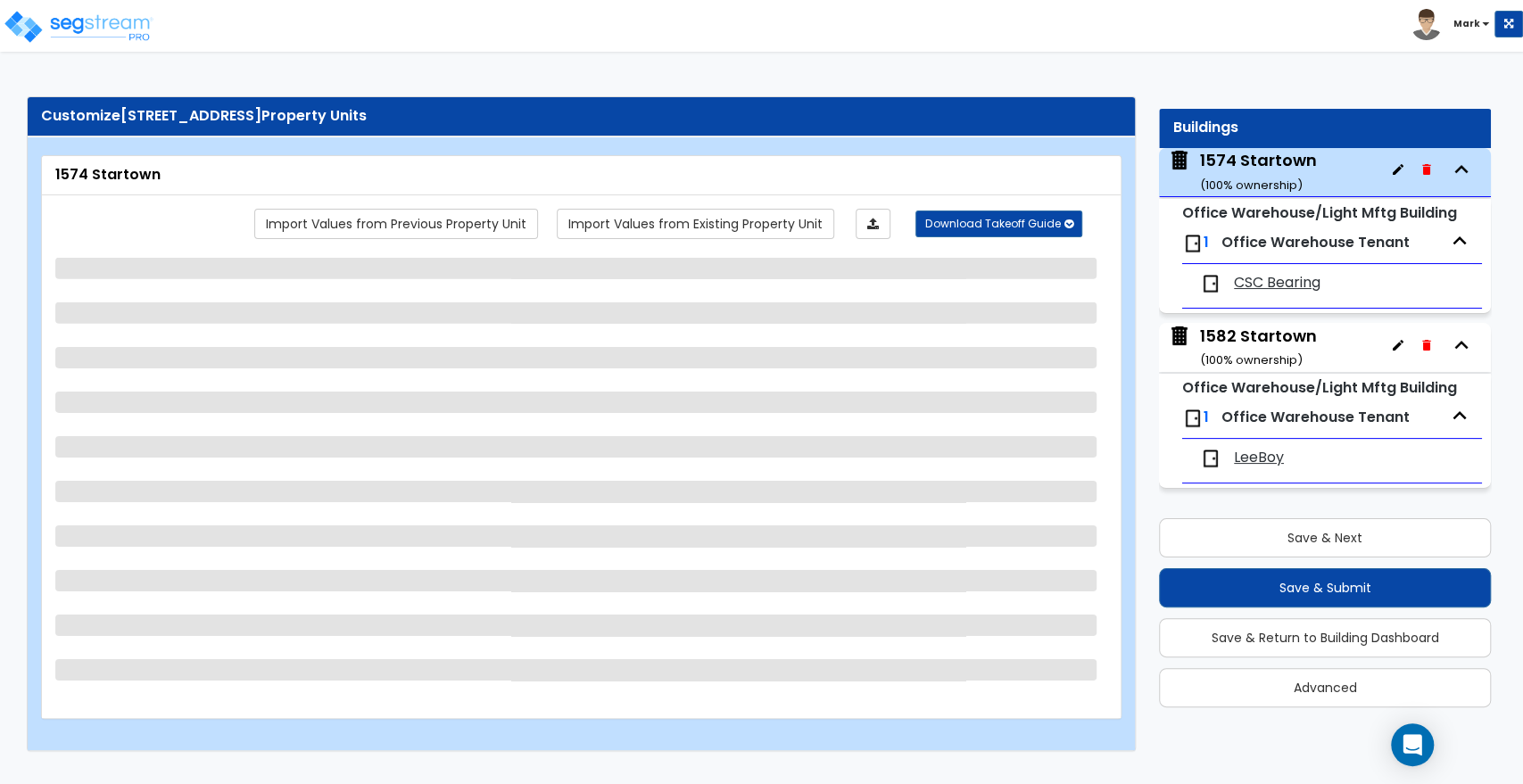
select select "1"
select select "2"
select select "3"
select select "2"
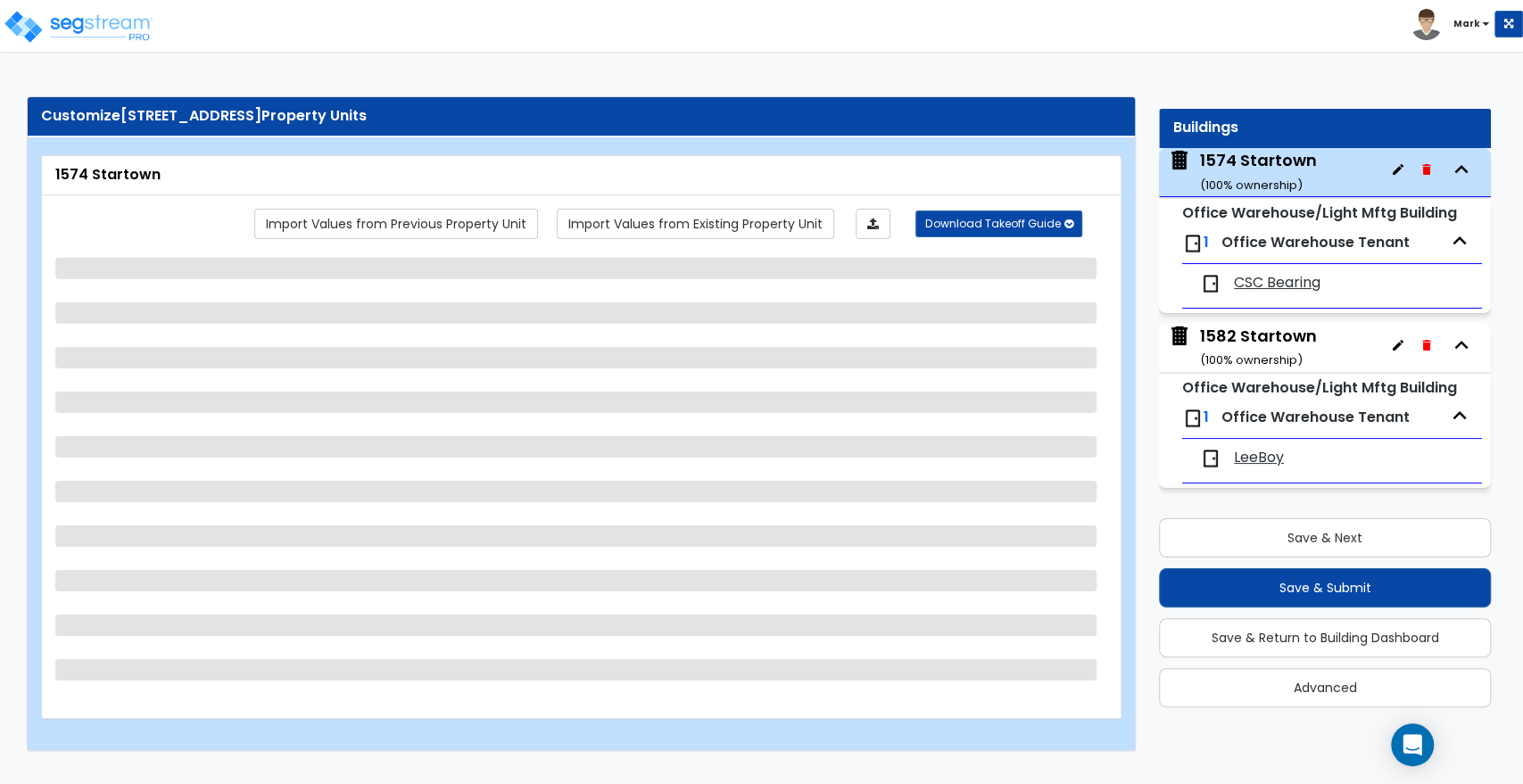
select select "1"
select select "3"
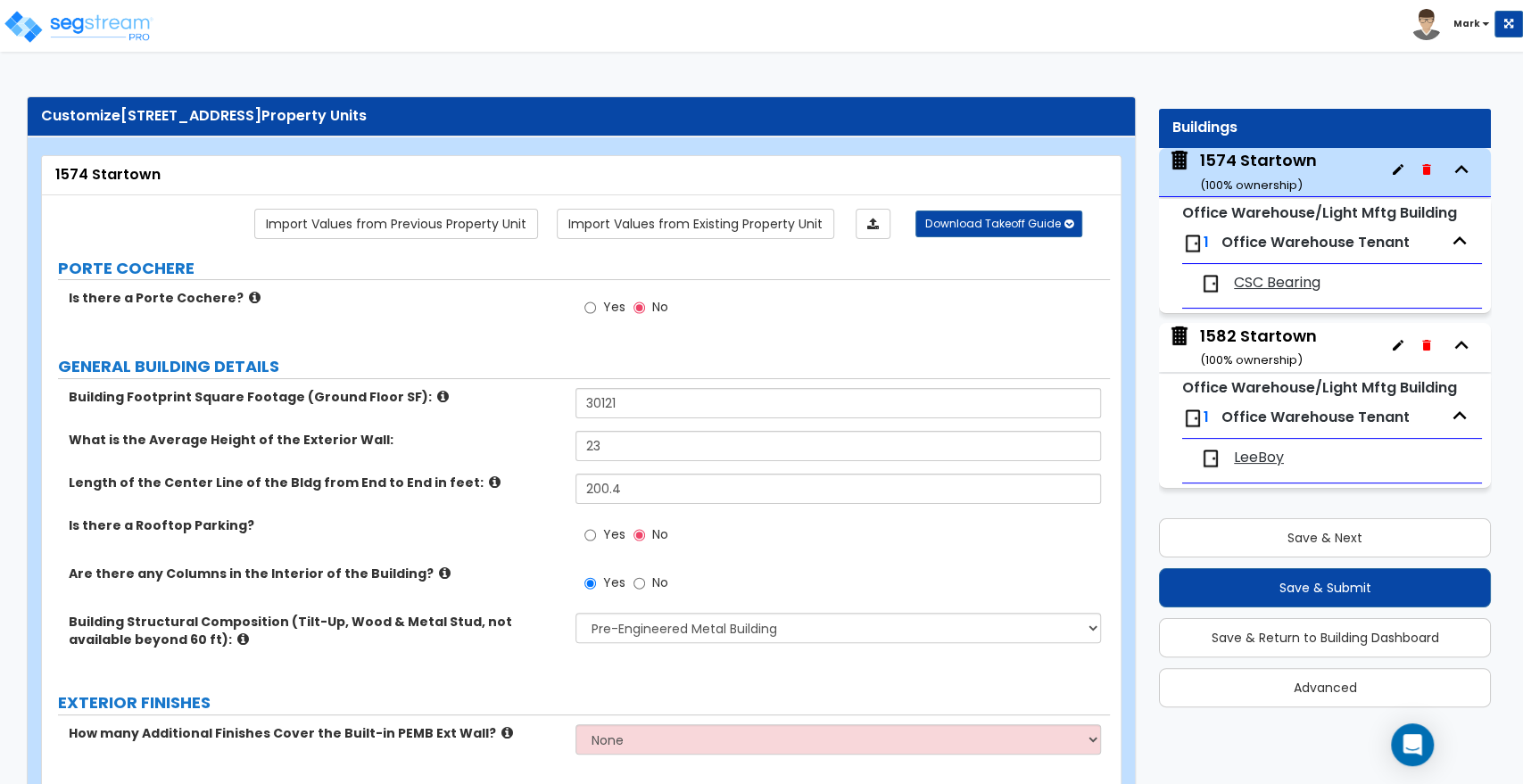
click at [1276, 282] on span "CSC Bearing" at bounding box center [1277, 283] width 87 height 21
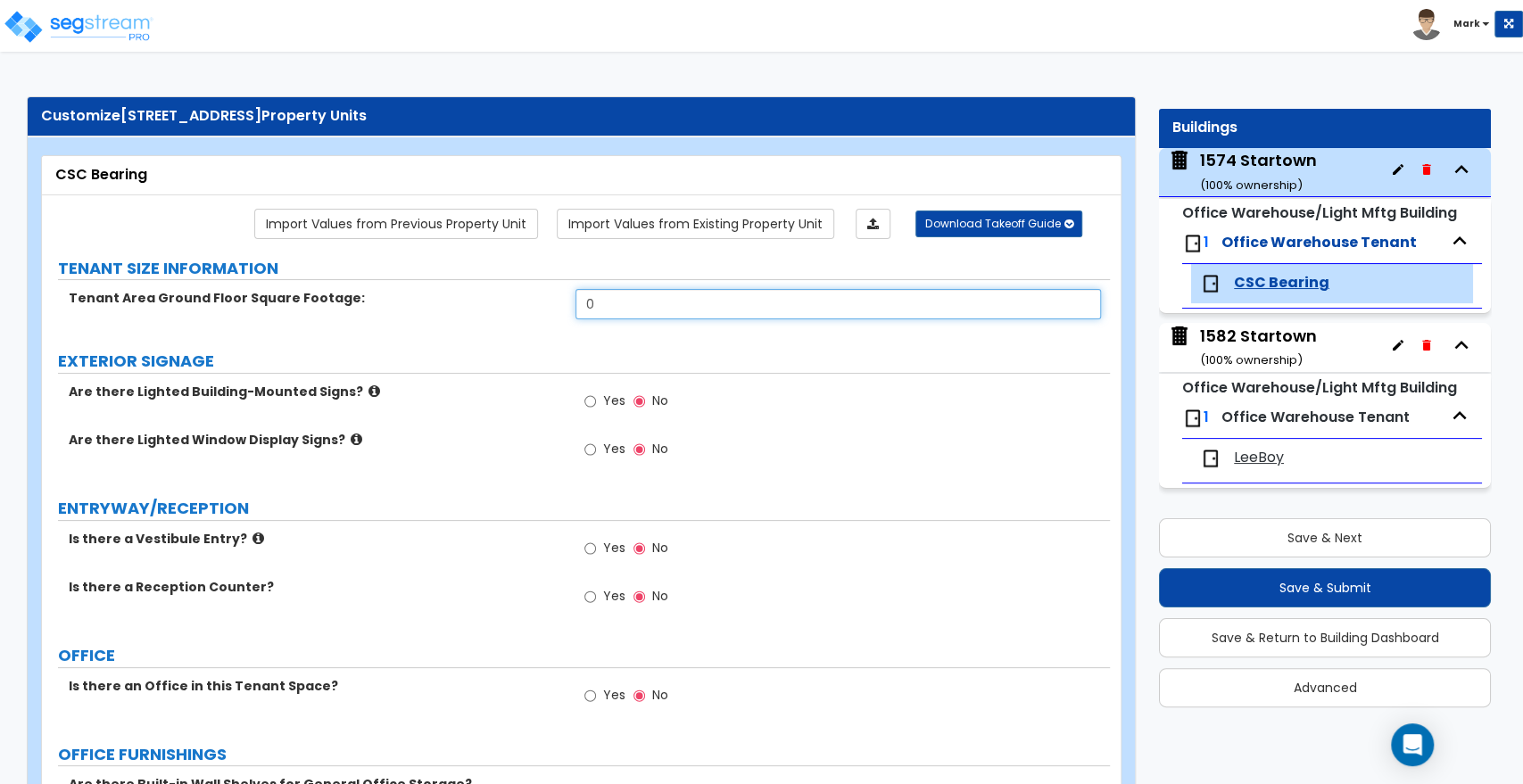
click at [522, 313] on div "Tenant Area Ground Floor Square Footage: 0" at bounding box center [575, 310] width 1068 height 43
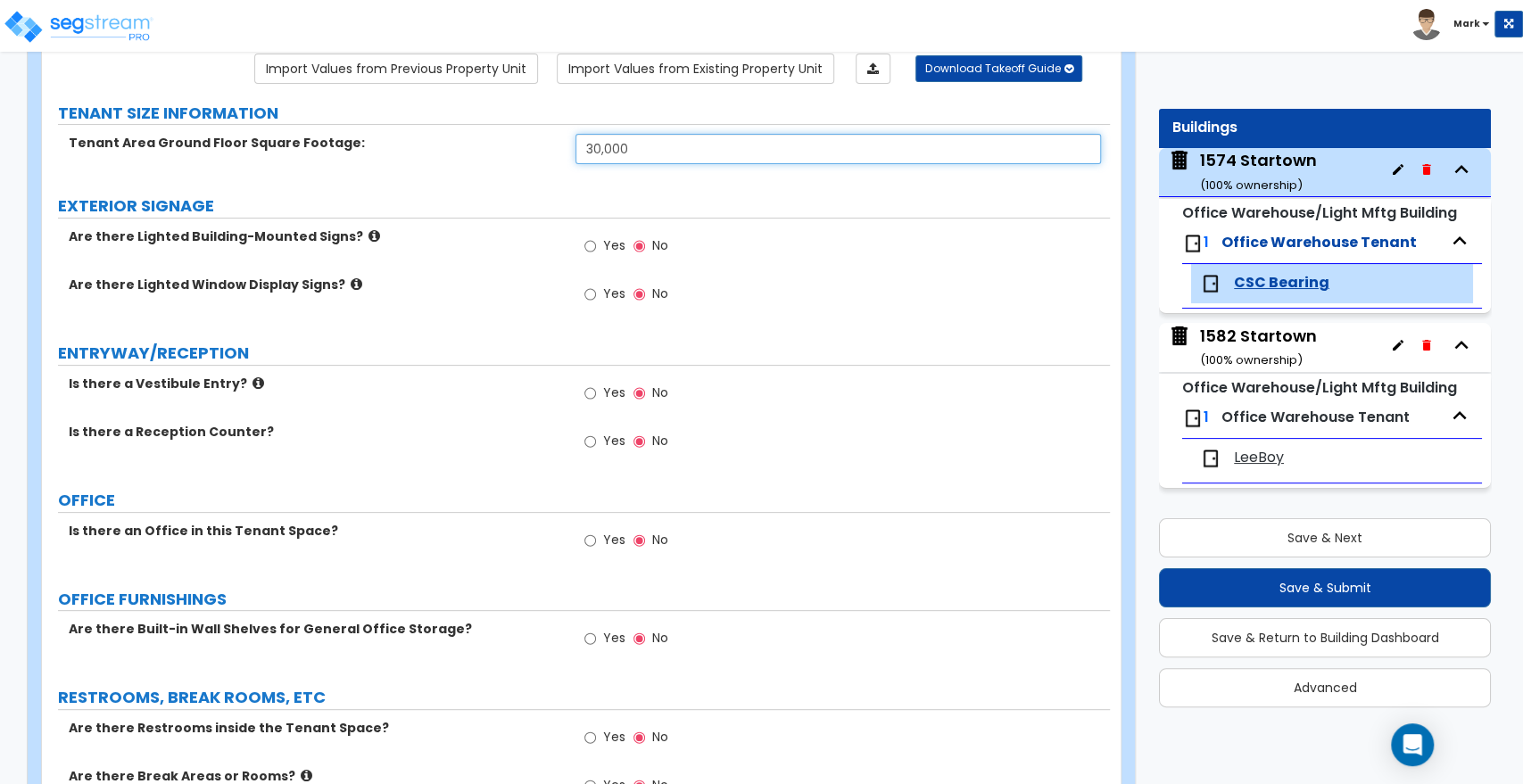
scroll to position [198, 0]
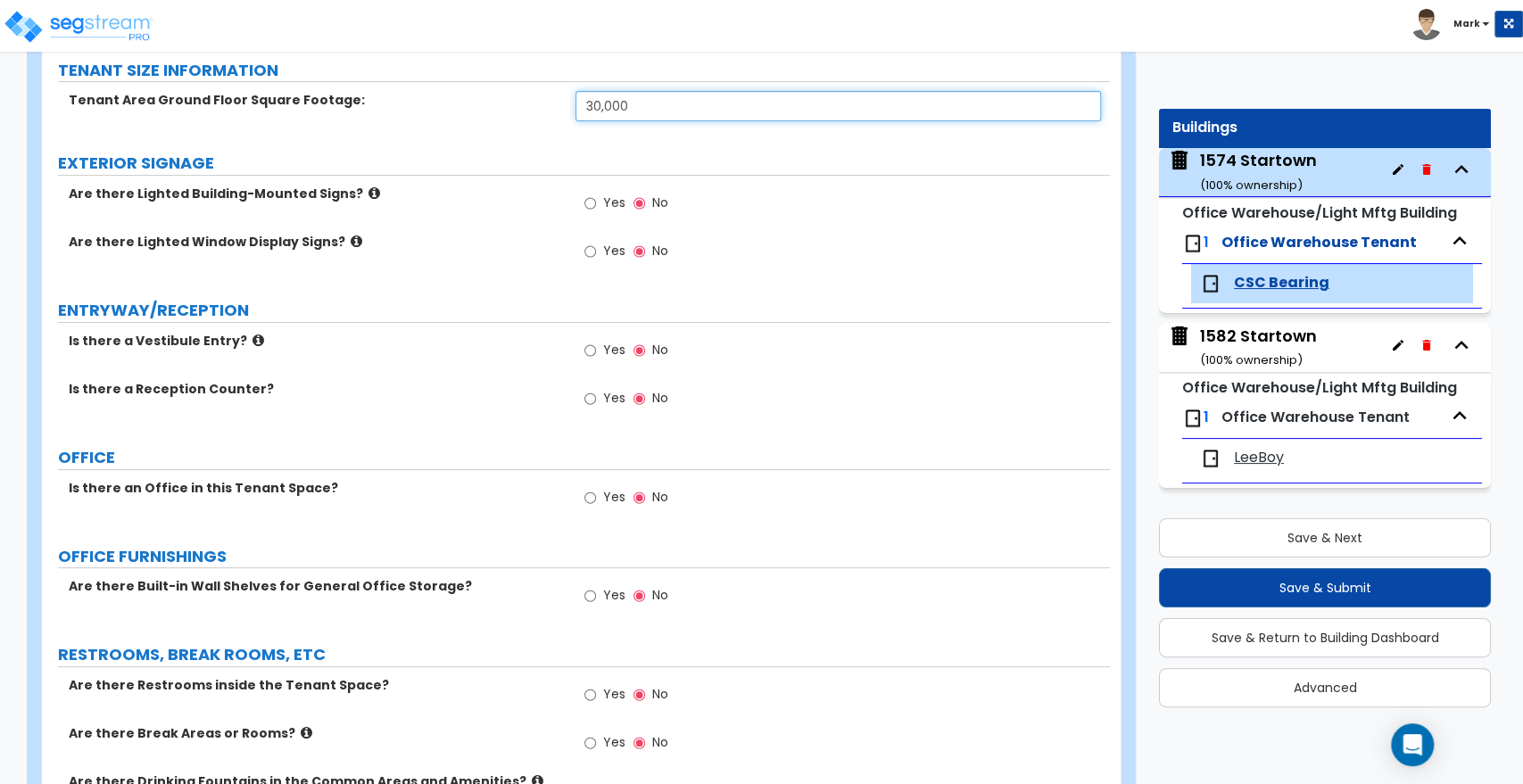
type input "30,000"
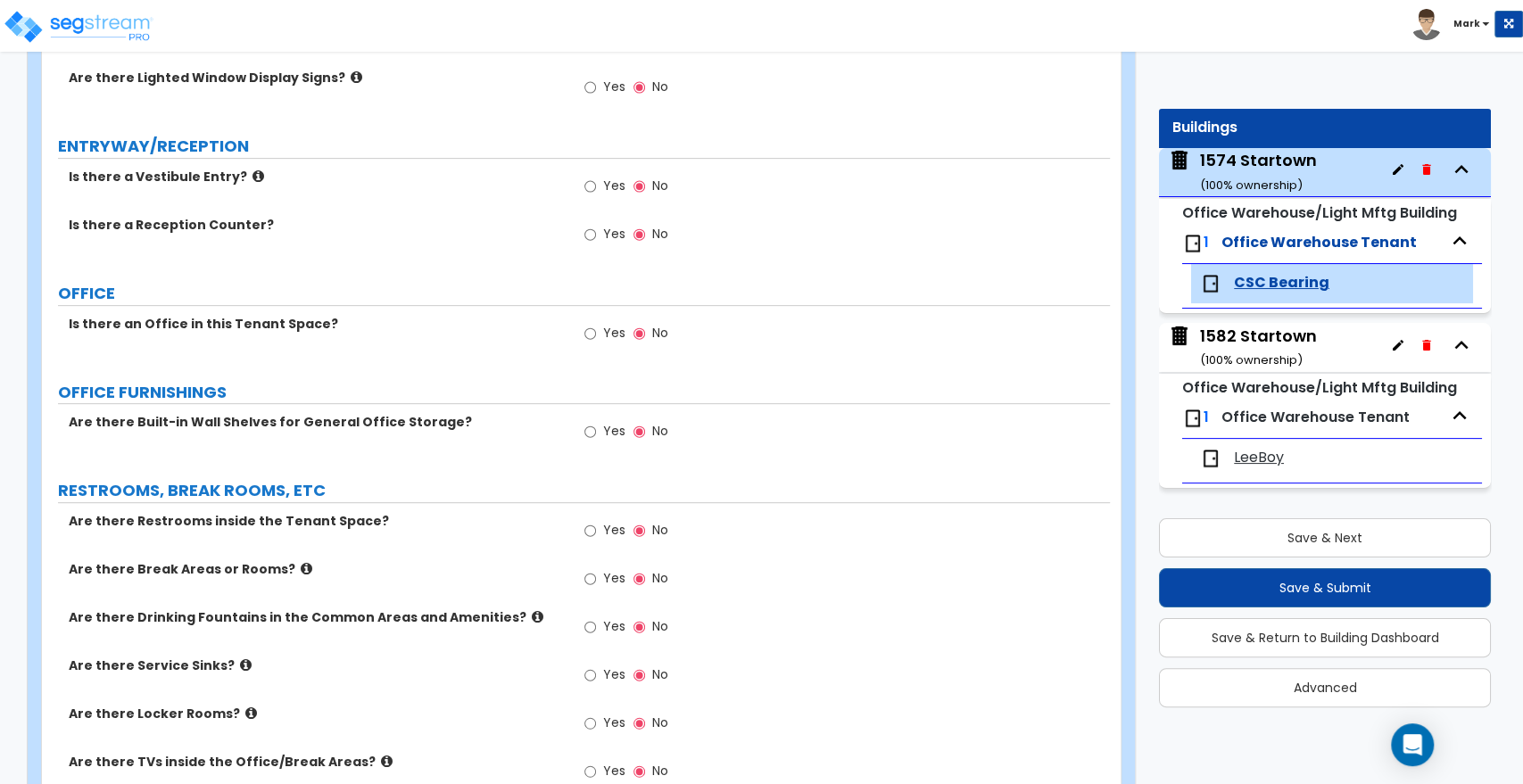
scroll to position [396, 0]
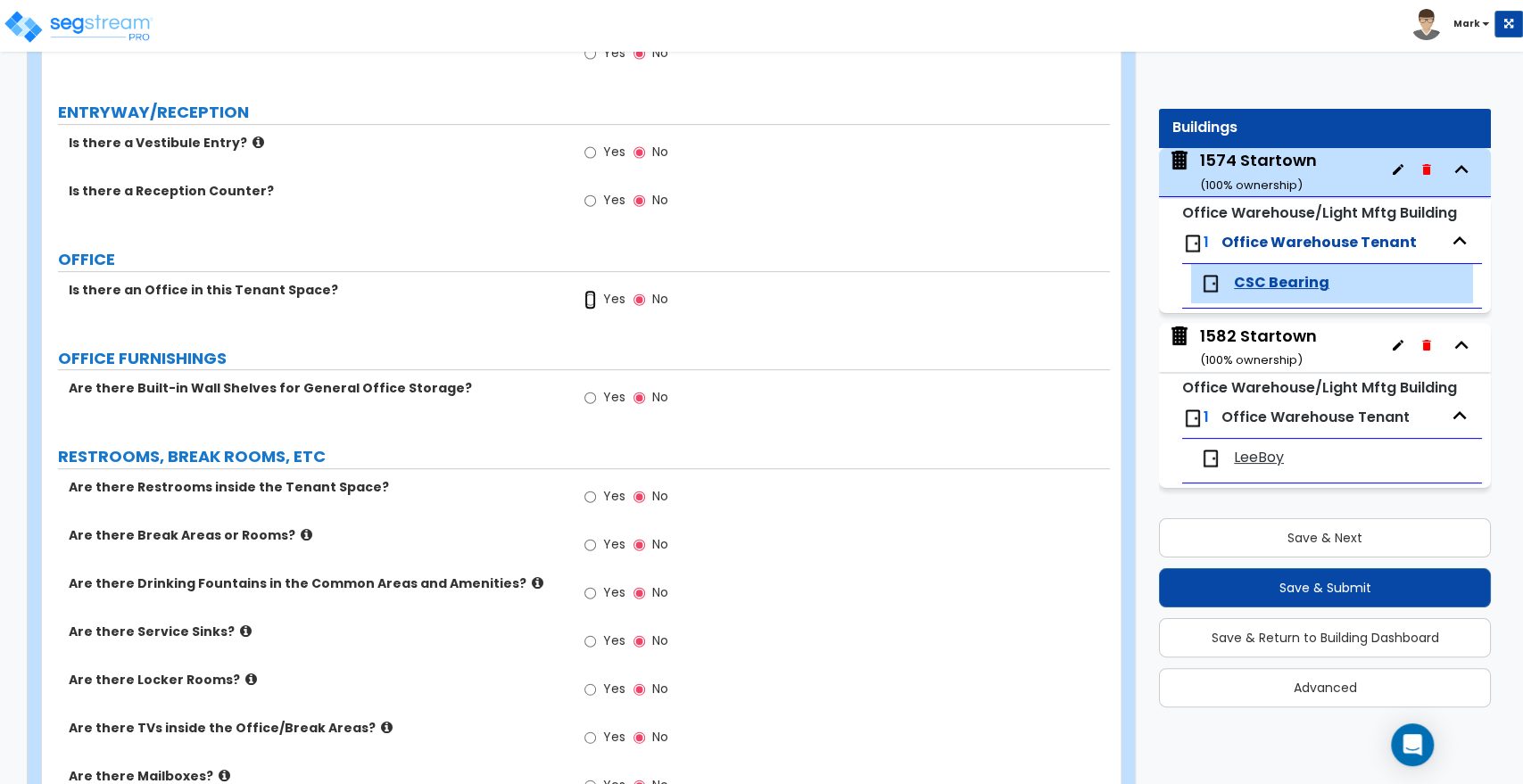
click at [587, 297] on input "Yes" at bounding box center [590, 299] width 12 height 20
radio input "true"
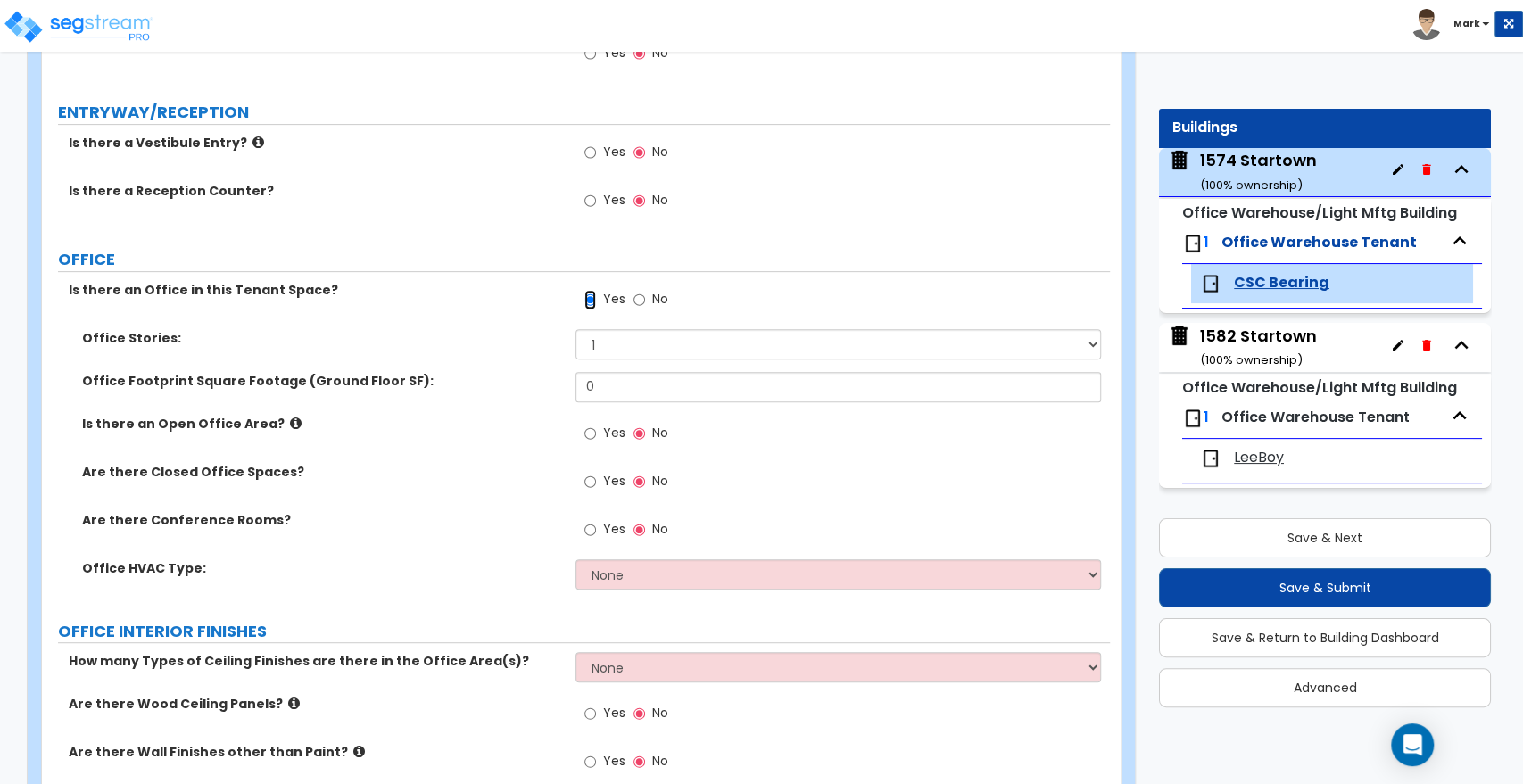
scroll to position [0, 0]
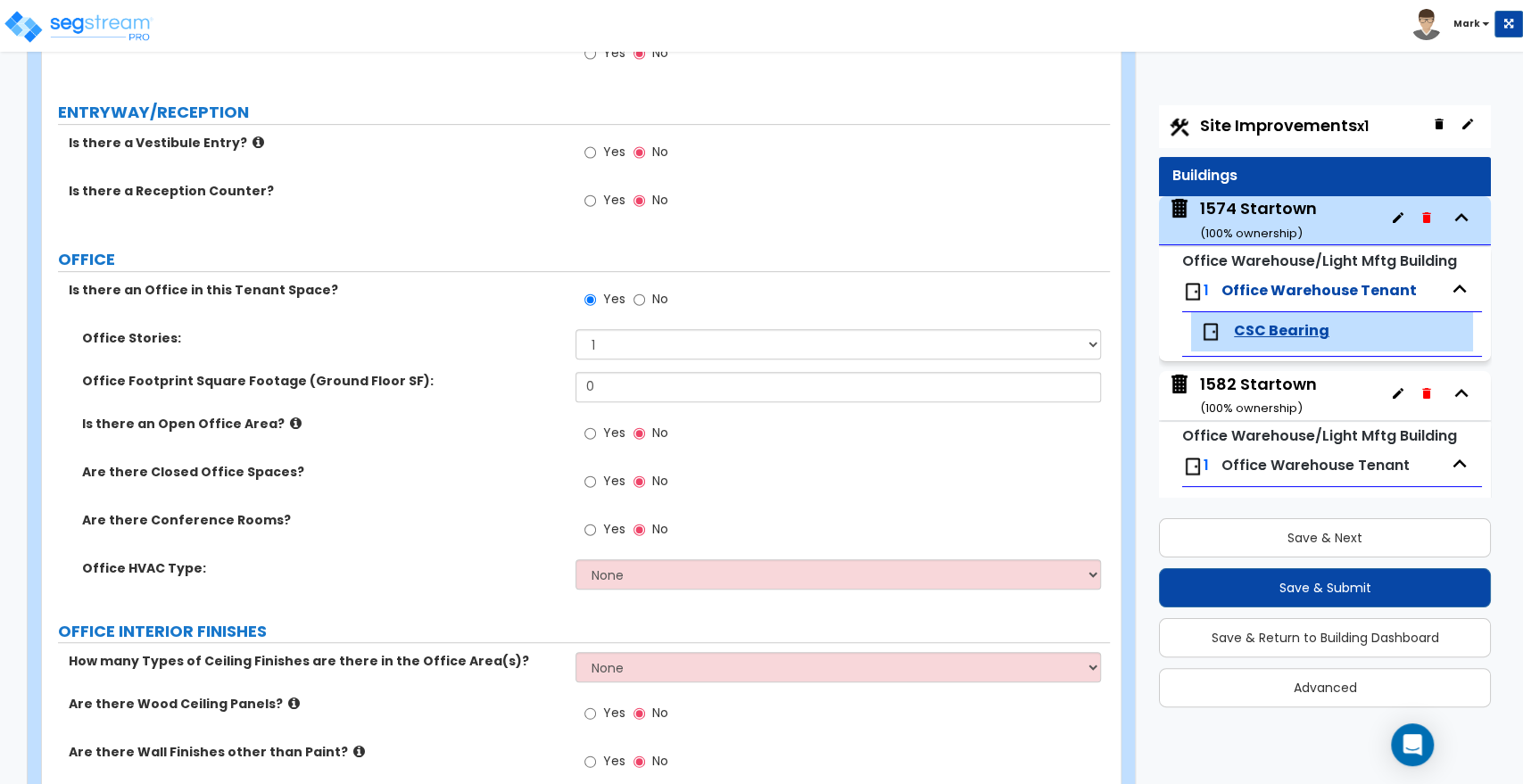
click at [1280, 126] on span "Site Improvements x1" at bounding box center [1285, 125] width 169 height 22
select select "2"
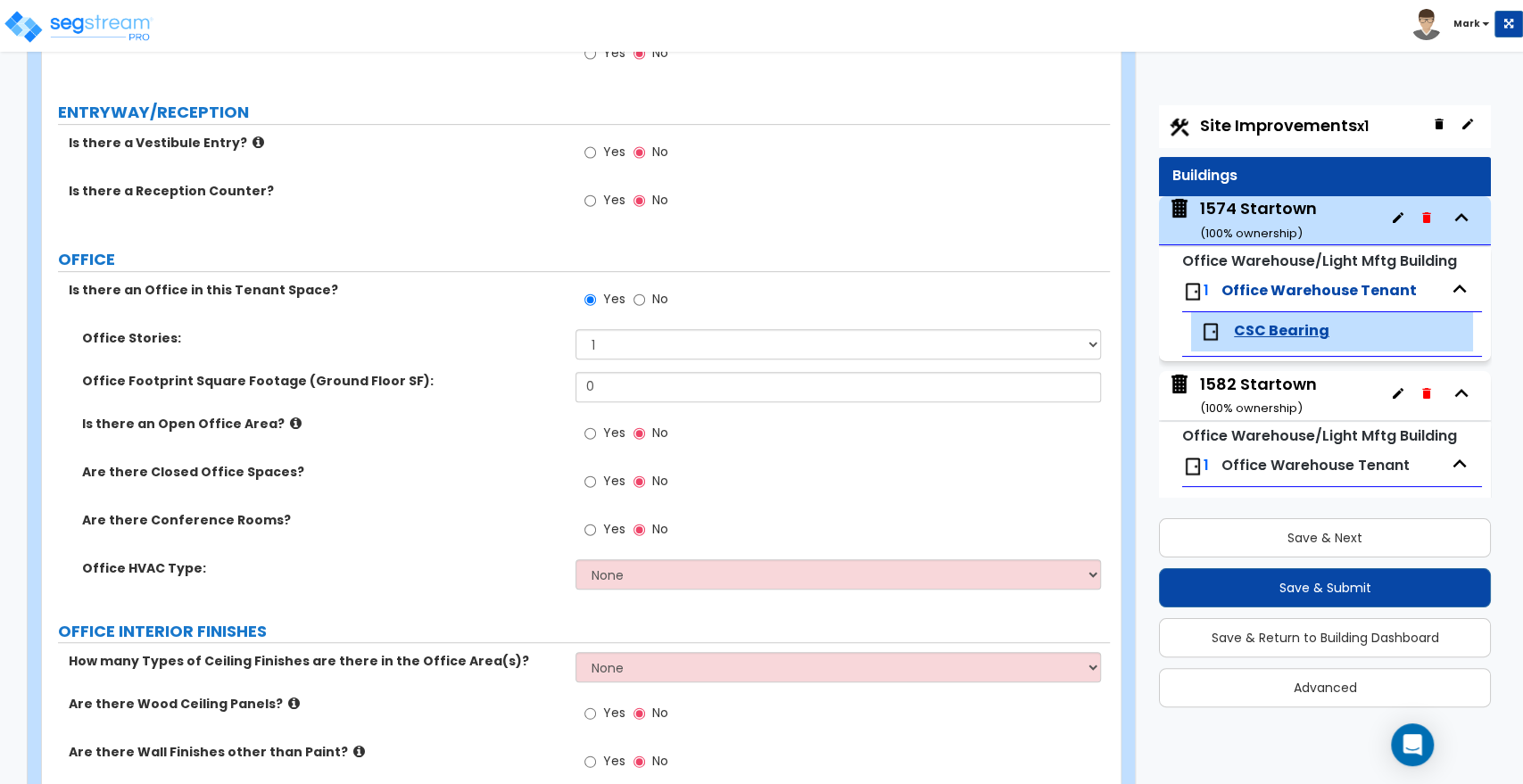
select select "1"
select select "2"
select select "4"
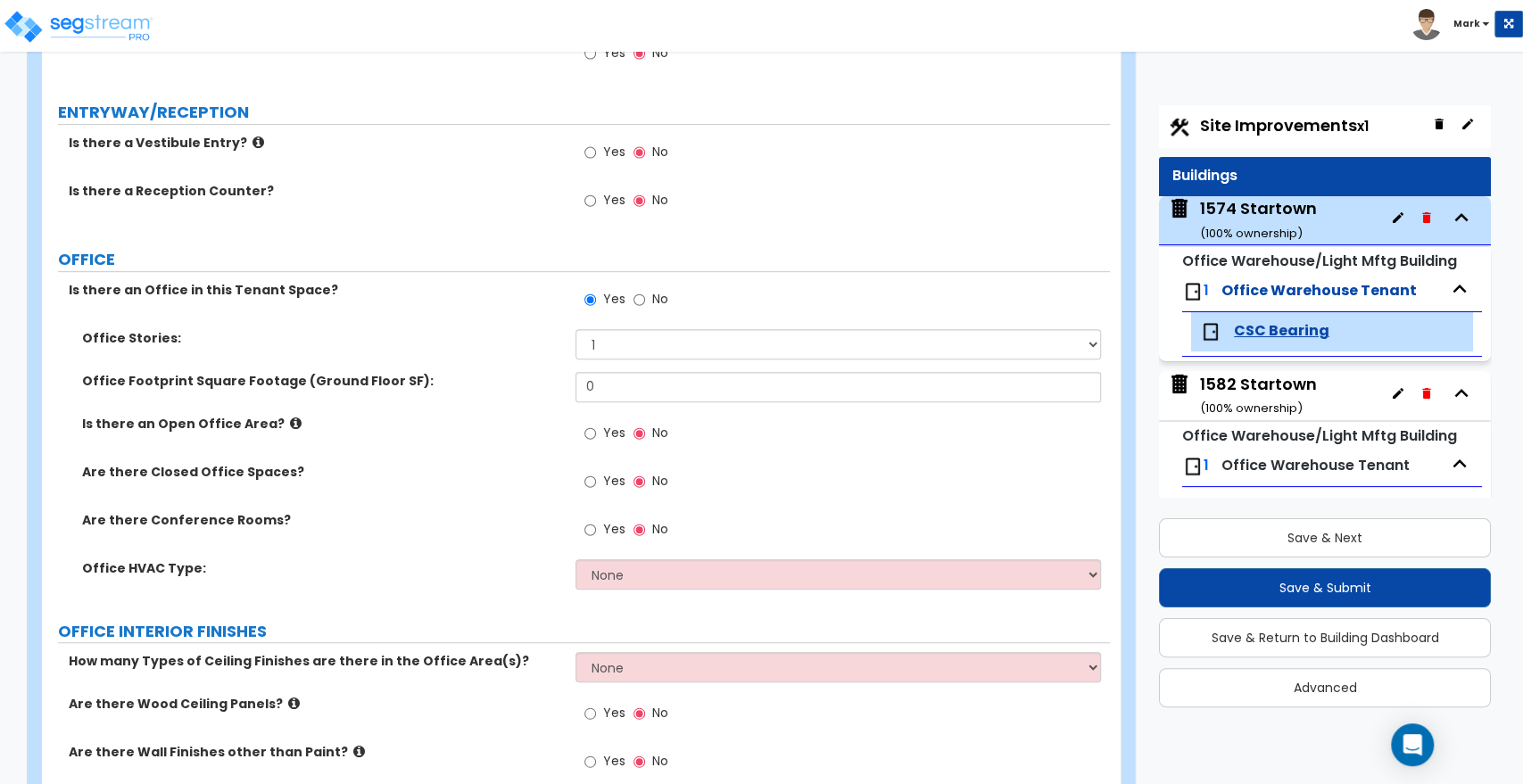
select select "6"
select select "2"
select select "4"
select select "5"
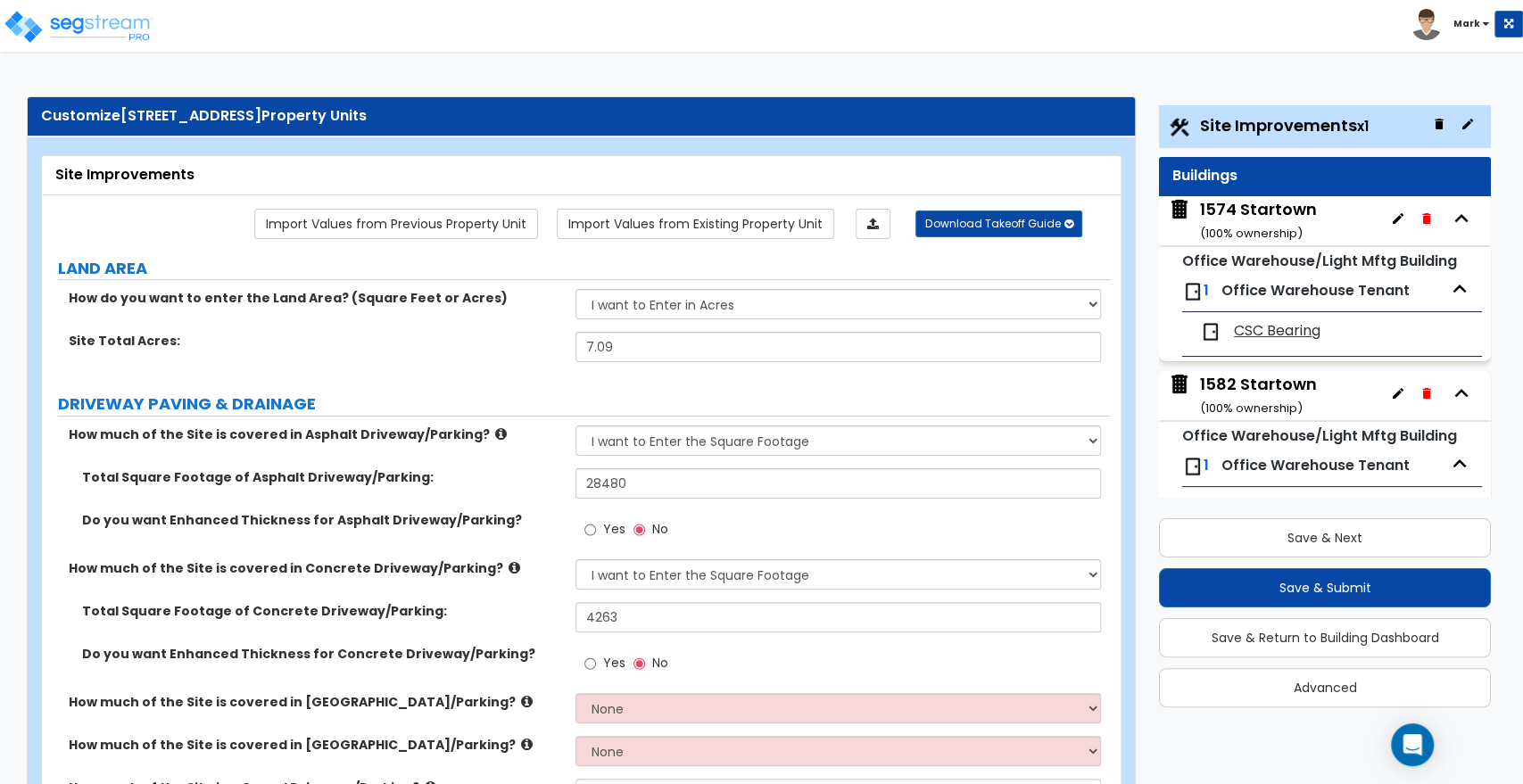
click at [1251, 123] on span "Site Improvements x1" at bounding box center [1285, 125] width 169 height 22
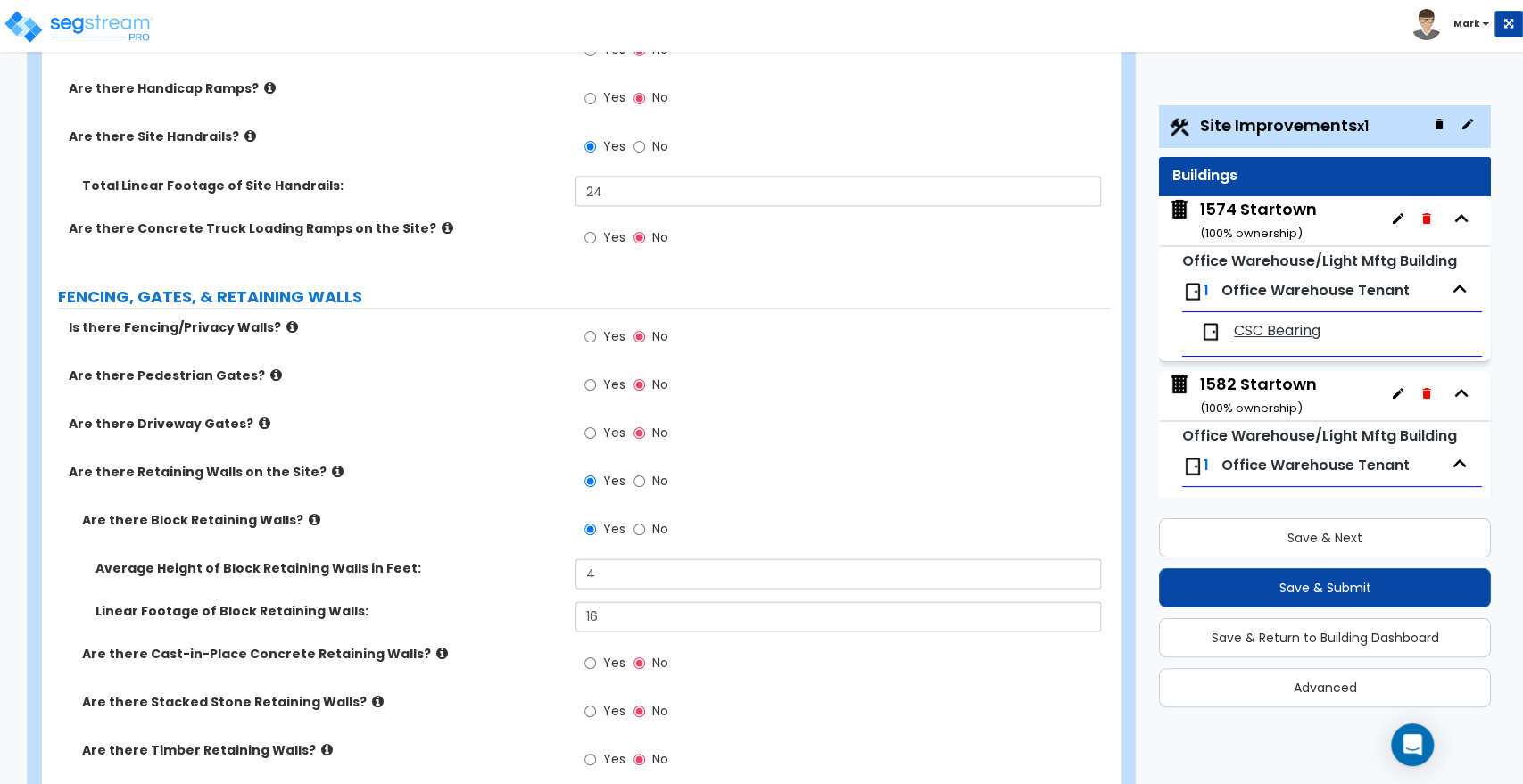
scroll to position [2378, 0]
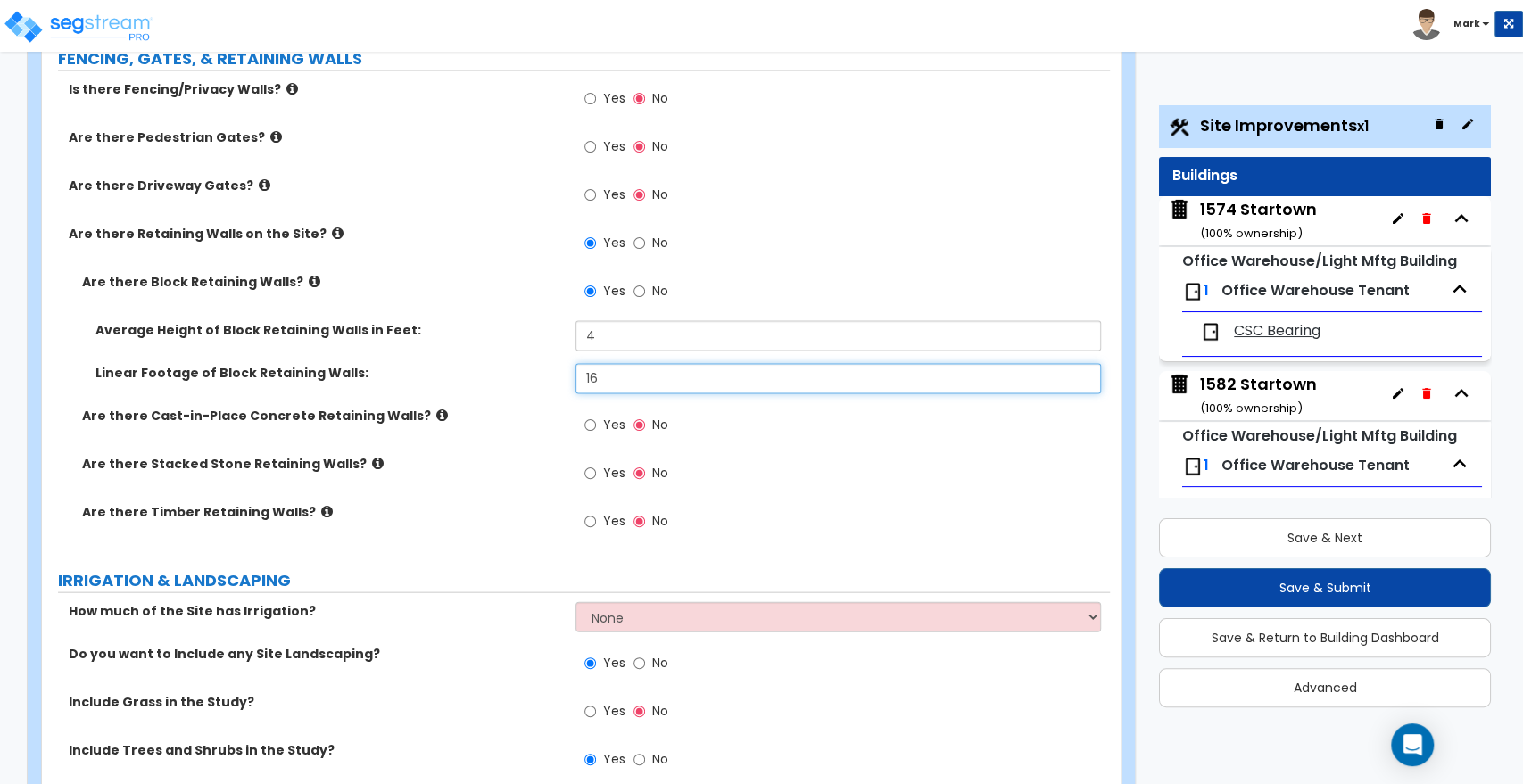
drag, startPoint x: 618, startPoint y: 367, endPoint x: 451, endPoint y: 371, distance: 167.0
click at [466, 372] on div "Linear Footage of Block Retaining Walls: 16" at bounding box center [575, 385] width 1068 height 43
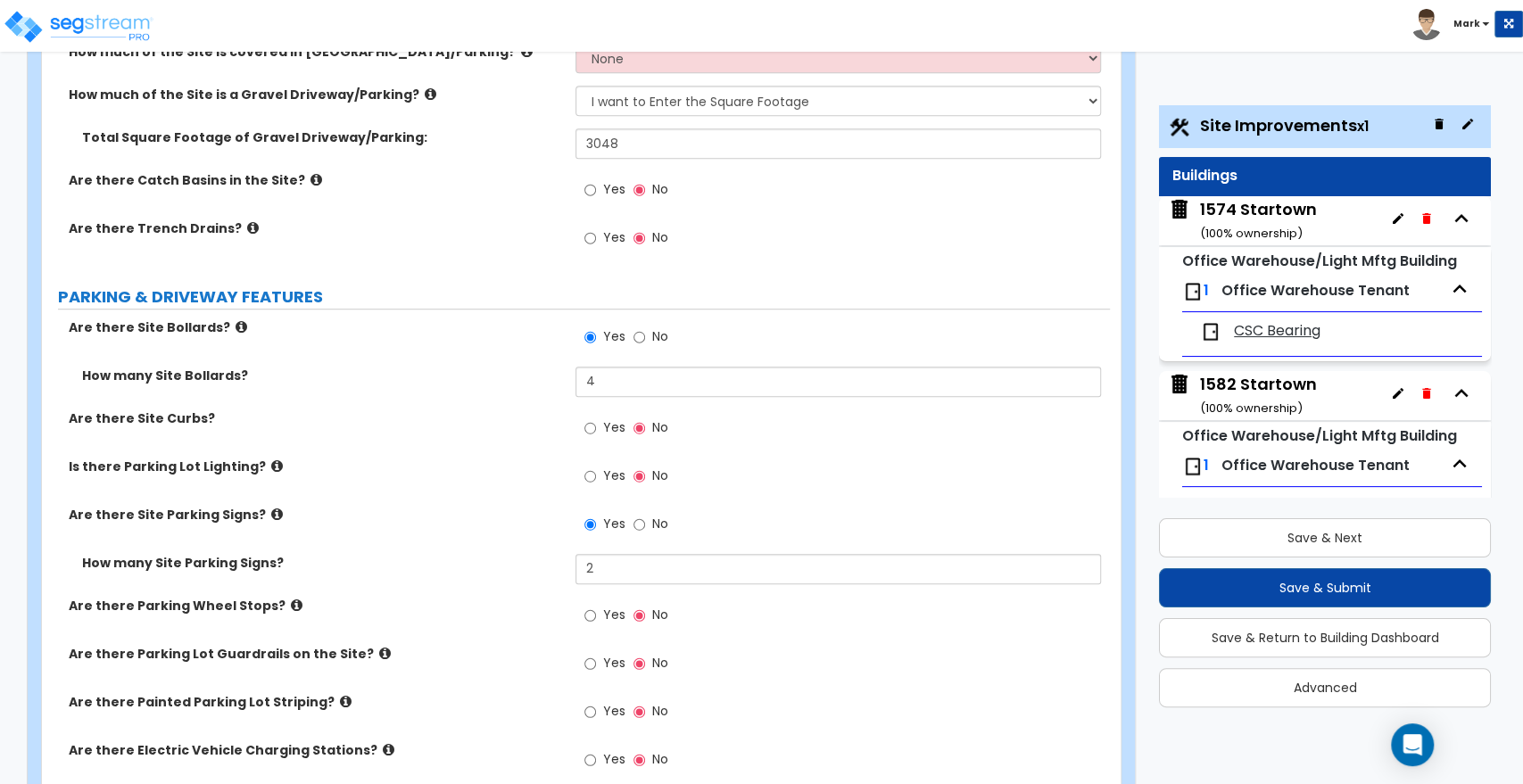
scroll to position [792, 0]
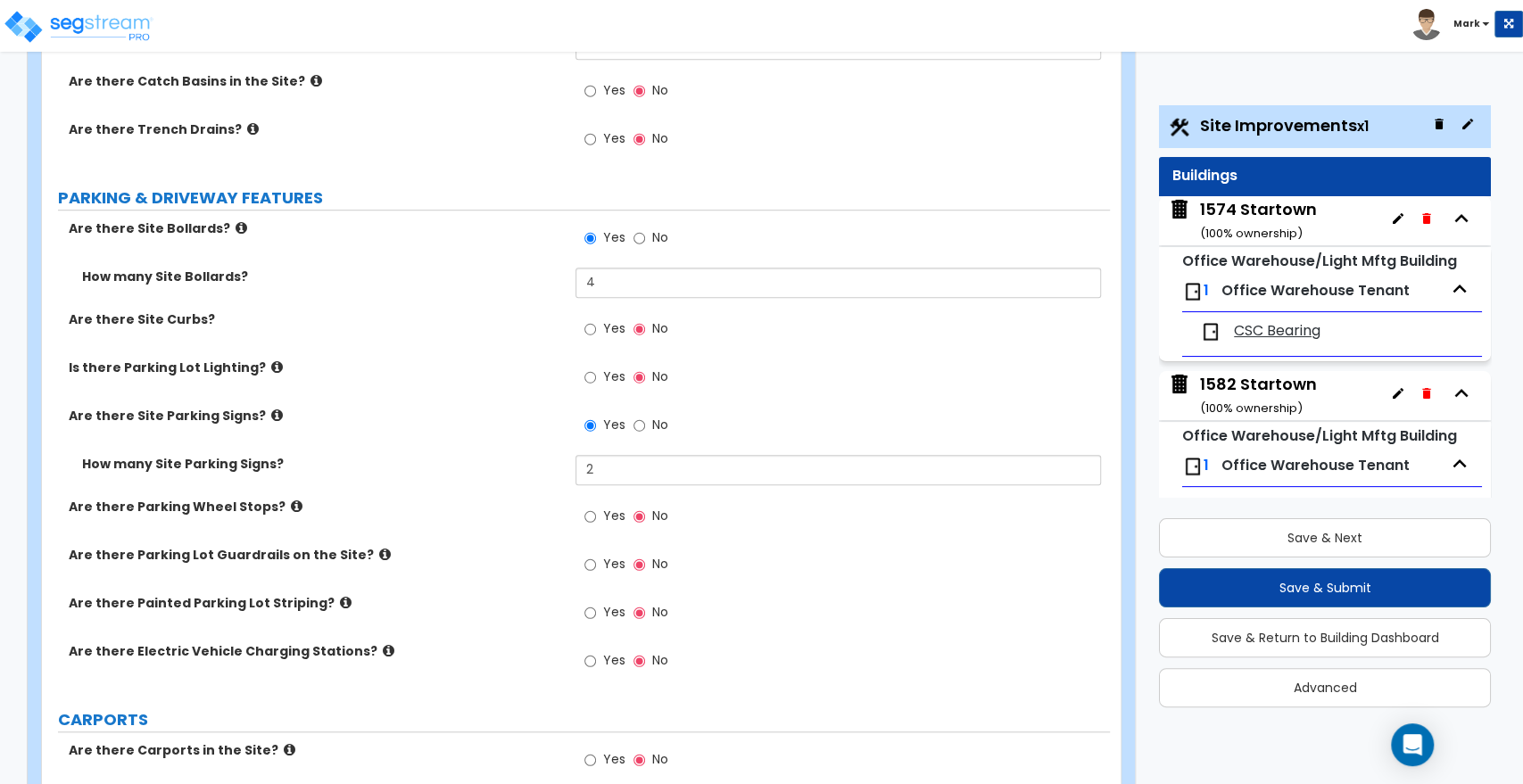
type input "42"
click at [589, 610] on input "Yes" at bounding box center [590, 613] width 12 height 20
radio input "true"
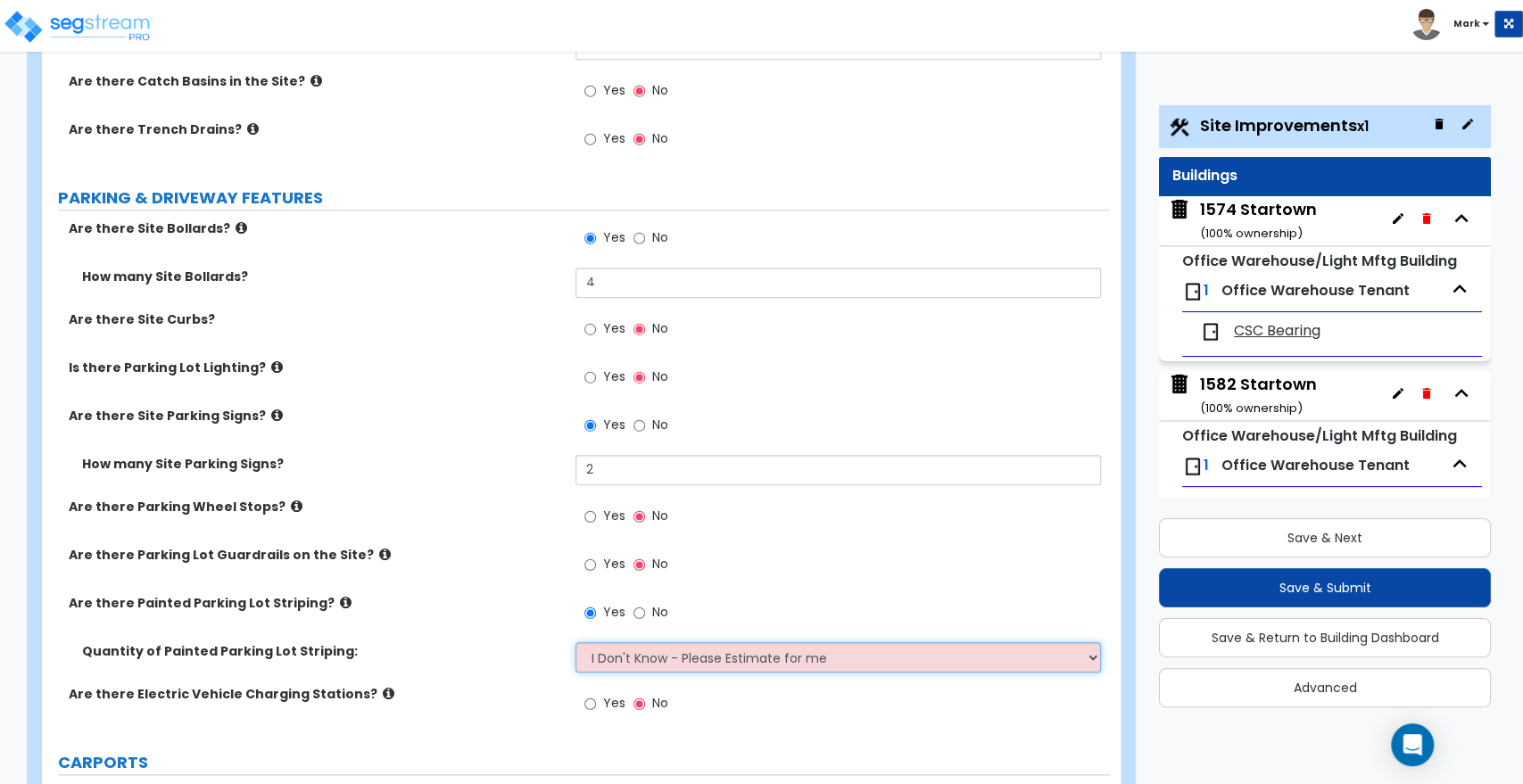
click at [753, 653] on select "I Don't Know - Please Estimate for me I Want to Enter the Number of Parking Spa…" at bounding box center [837, 658] width 524 height 30
select select "1"
click at [575, 642] on select "I Don't Know - Please Estimate for me I Want to Enter the Number of Parking Spa…" at bounding box center [837, 658] width 524 height 30
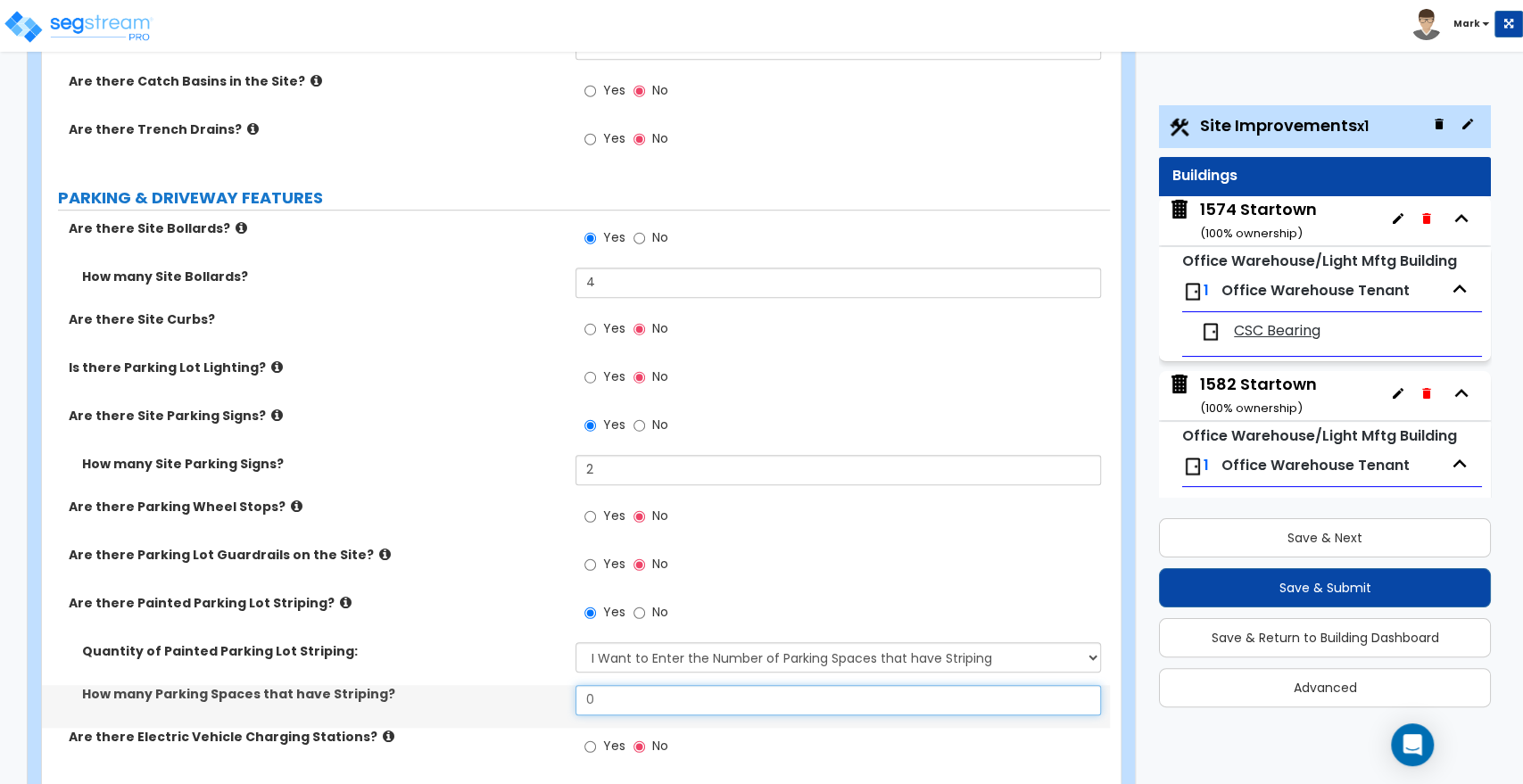
drag, startPoint x: 499, startPoint y: 711, endPoint x: 467, endPoint y: 711, distance: 32.0
click at [480, 711] on div "How many Parking Spaces that have Striping? 0" at bounding box center [575, 706] width 1068 height 43
drag, startPoint x: 597, startPoint y: 701, endPoint x: 549, endPoint y: 686, distance: 50.3
click at [554, 702] on div "How many Parking Spaces that have Striping? 12" at bounding box center [575, 706] width 1068 height 43
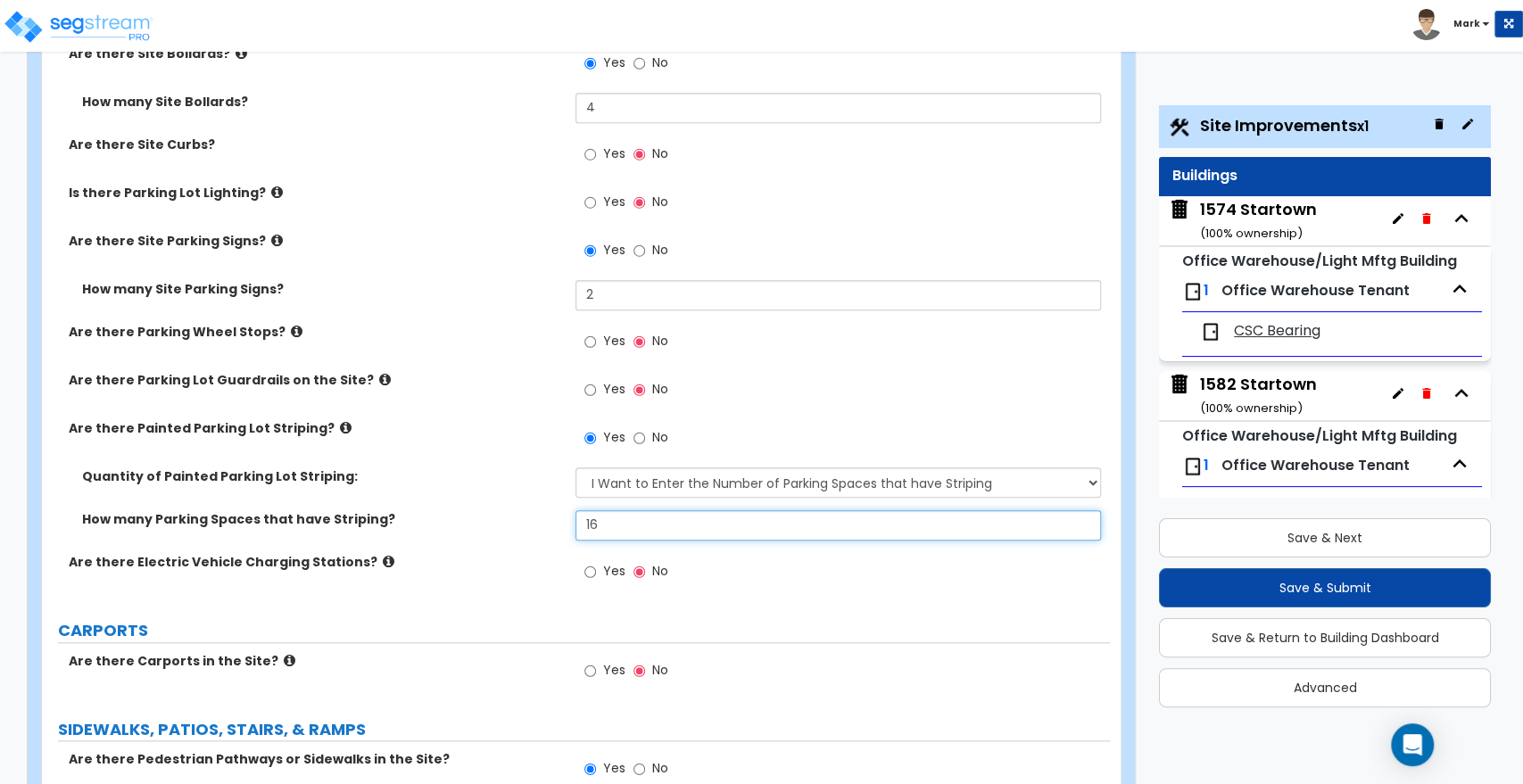
scroll to position [1090, 0]
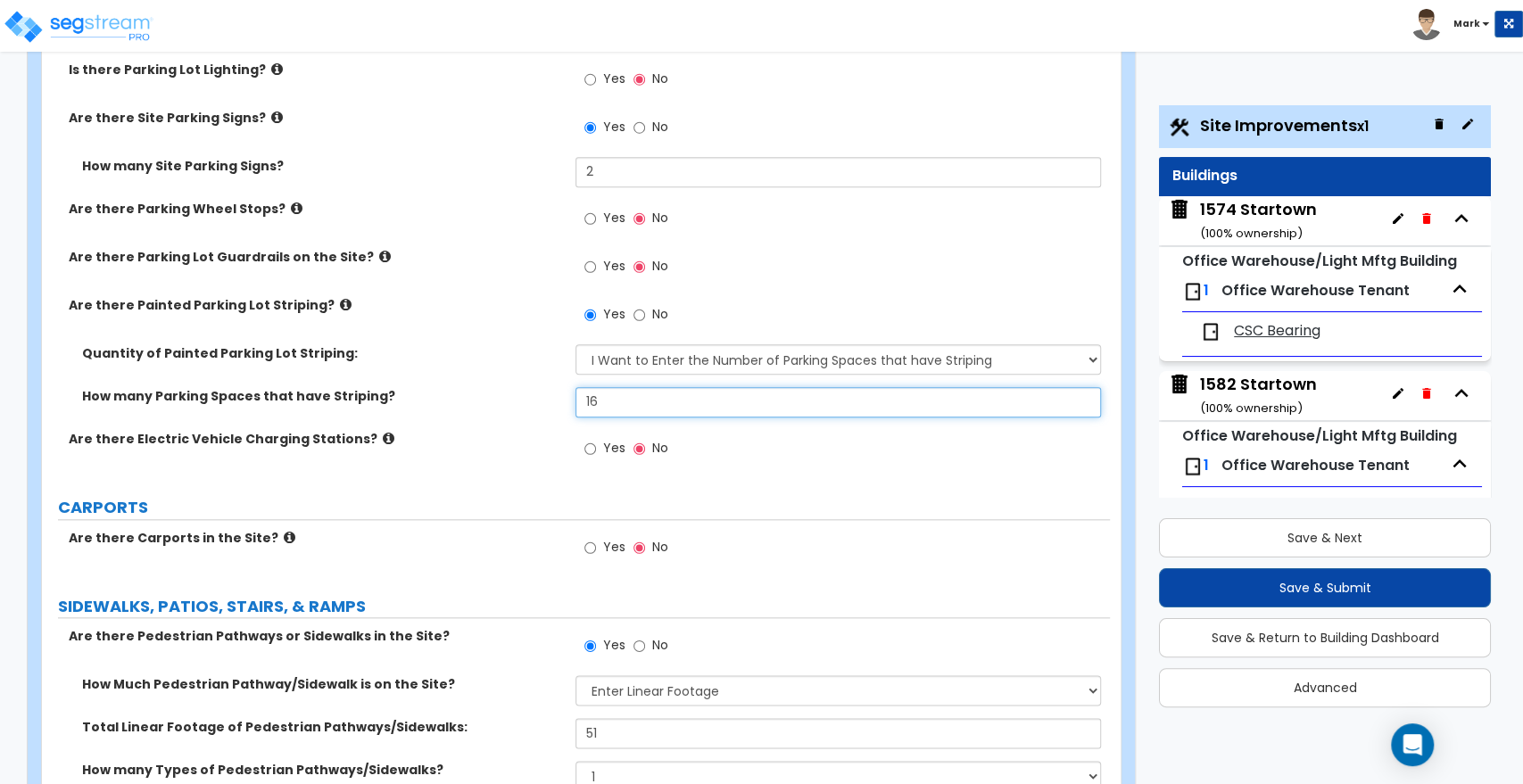
type input "16"
click at [1280, 332] on span "CSC Bearing" at bounding box center [1277, 331] width 87 height 21
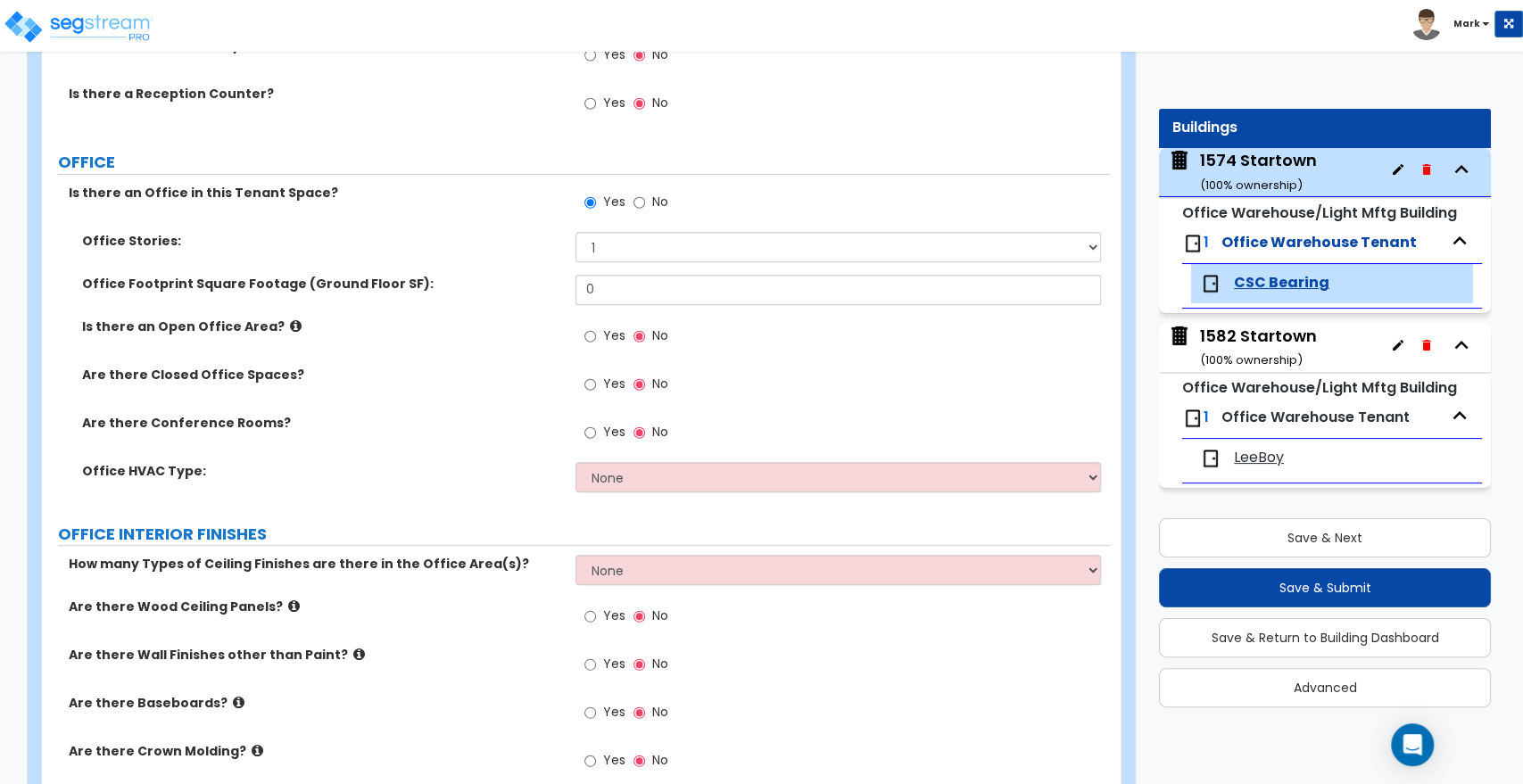
scroll to position [495, 0]
drag, startPoint x: 633, startPoint y: 278, endPoint x: 506, endPoint y: 292, distance: 127.8
click at [507, 294] on div "Office Footprint Square Footage (Ground Floor SF): 0" at bounding box center [575, 295] width 1068 height 43
